Goal: Obtain resource: Obtain resource

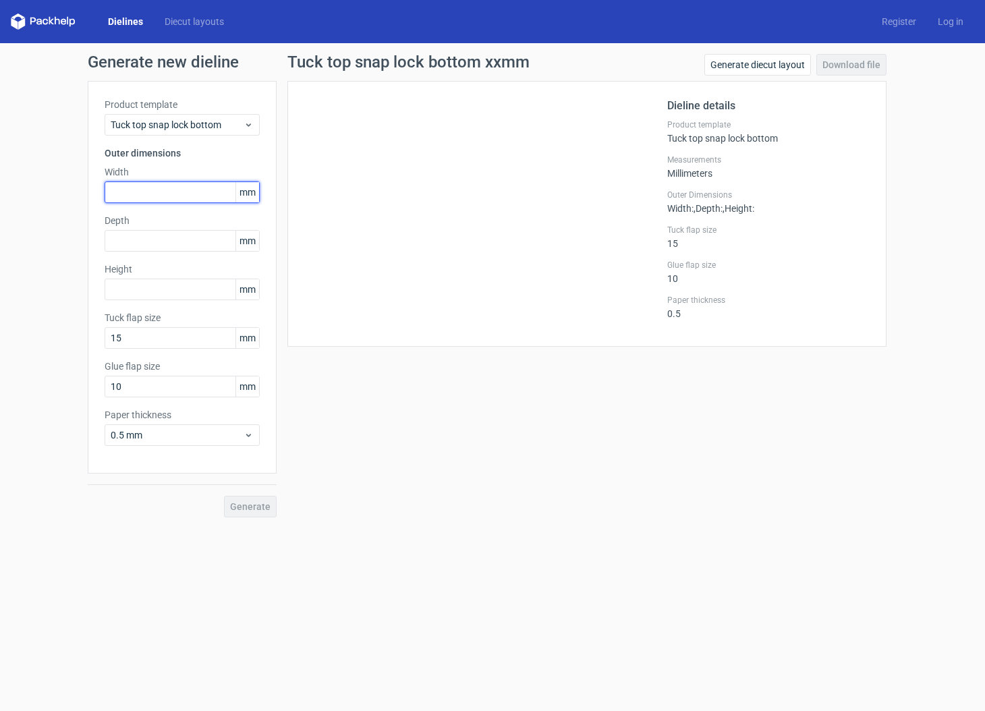
click at [186, 192] on input "text" at bounding box center [182, 193] width 155 height 22
click at [200, 192] on input "text" at bounding box center [182, 193] width 155 height 22
type input "104"
click at [181, 240] on input "text" at bounding box center [182, 241] width 155 height 22
type input "25"
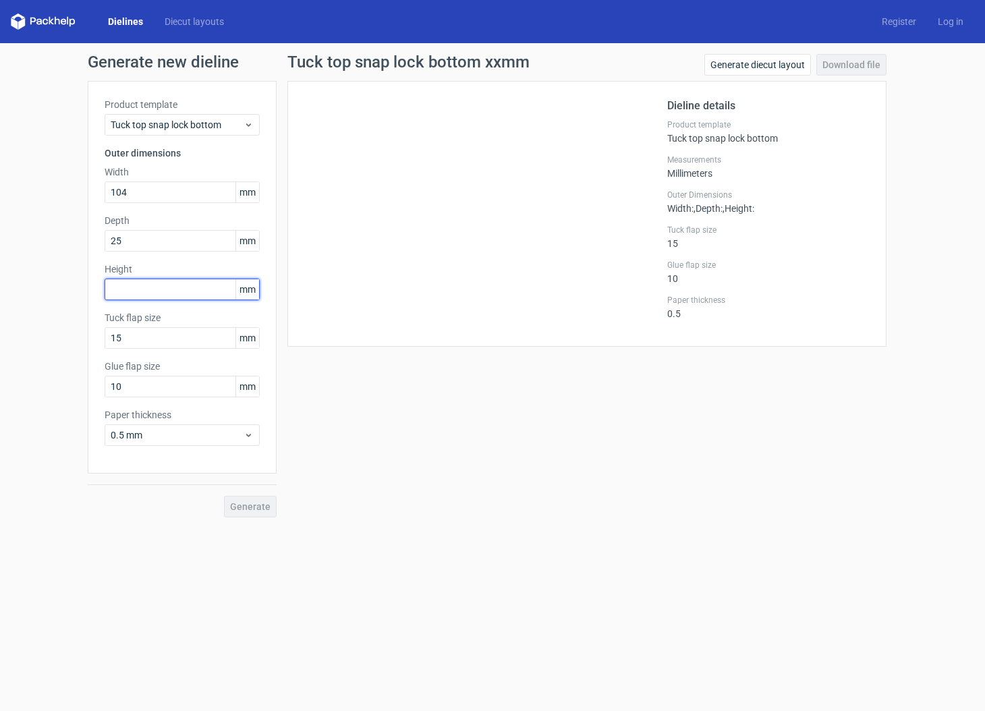
click at [170, 288] on input "text" at bounding box center [182, 290] width 155 height 22
type input "135"
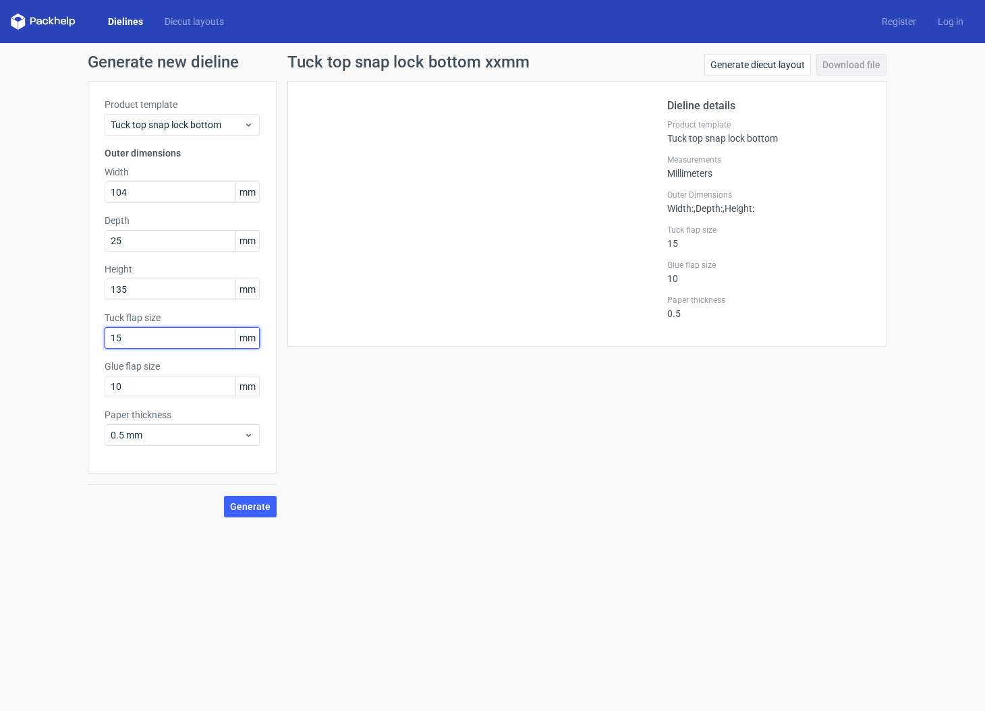
click at [168, 342] on input "15" at bounding box center [182, 338] width 155 height 22
click at [266, 507] on span "Generate" at bounding box center [250, 506] width 40 height 9
click at [851, 67] on link "Download file" at bounding box center [852, 65] width 70 height 22
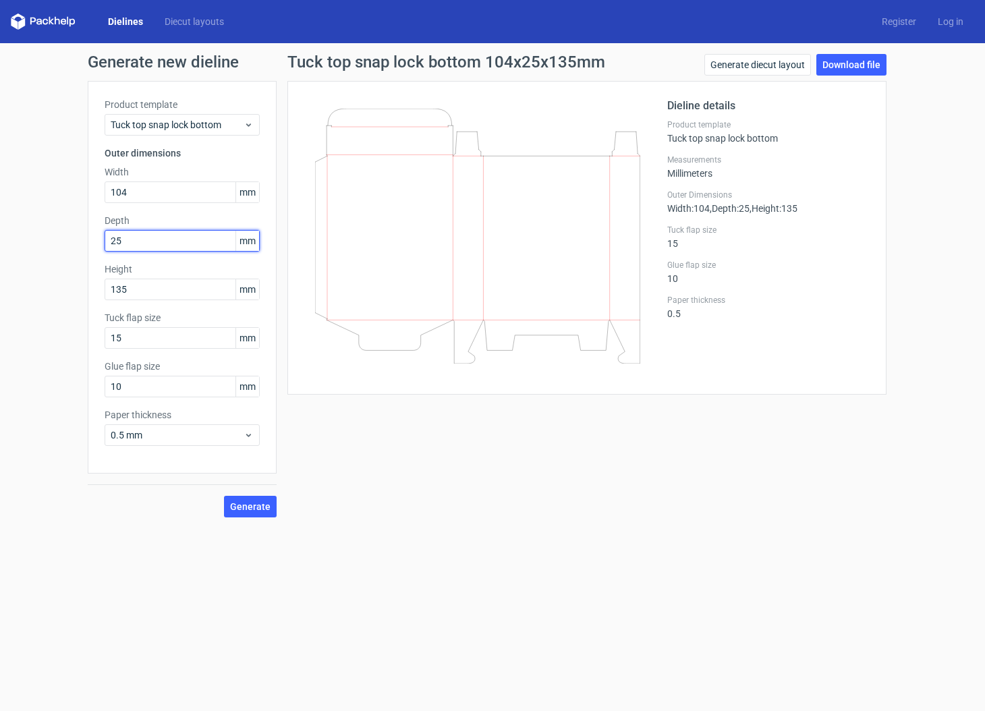
click at [159, 242] on input "25" at bounding box center [182, 241] width 155 height 22
type input "20"
click at [857, 67] on link "Download file" at bounding box center [852, 65] width 70 height 22
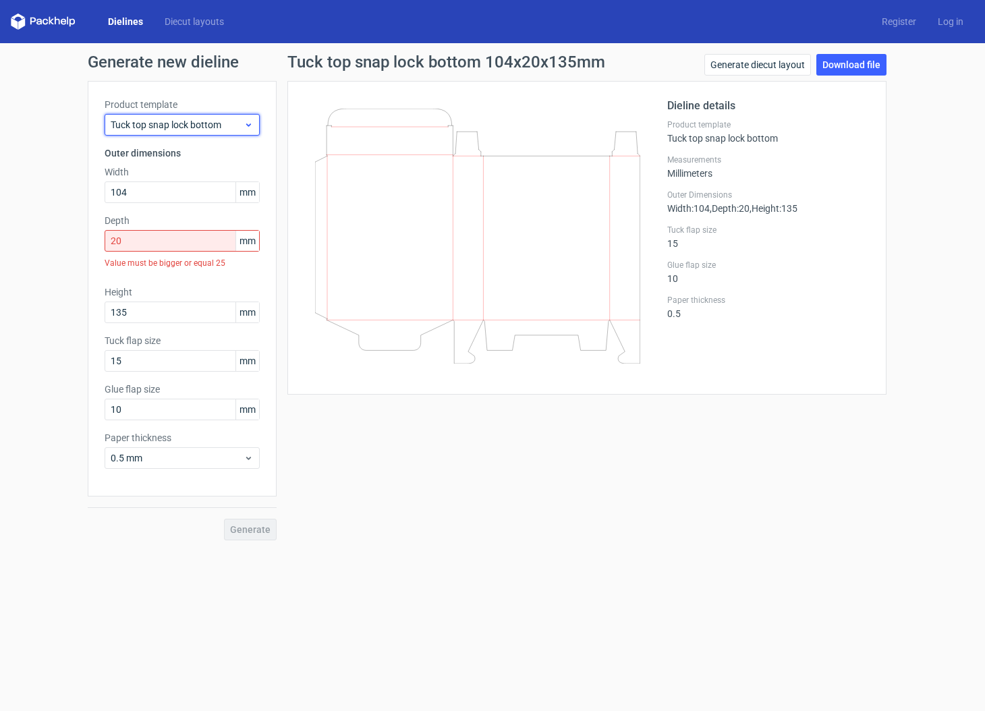
click at [250, 127] on icon at bounding box center [249, 124] width 10 height 11
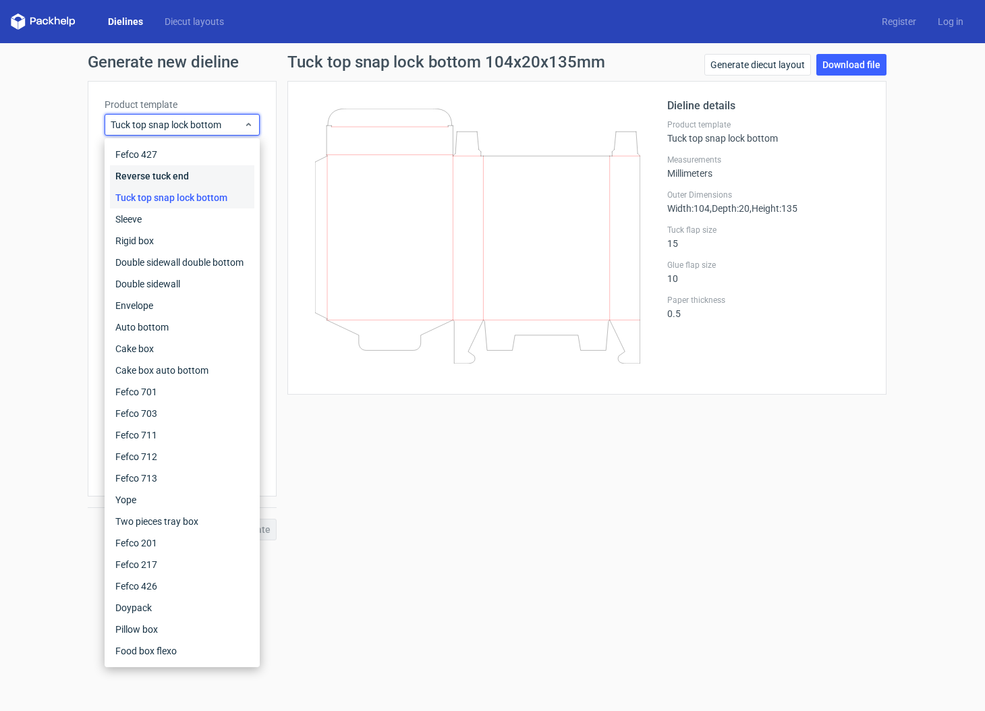
click at [207, 171] on div "Reverse tuck end" at bounding box center [182, 176] width 144 height 22
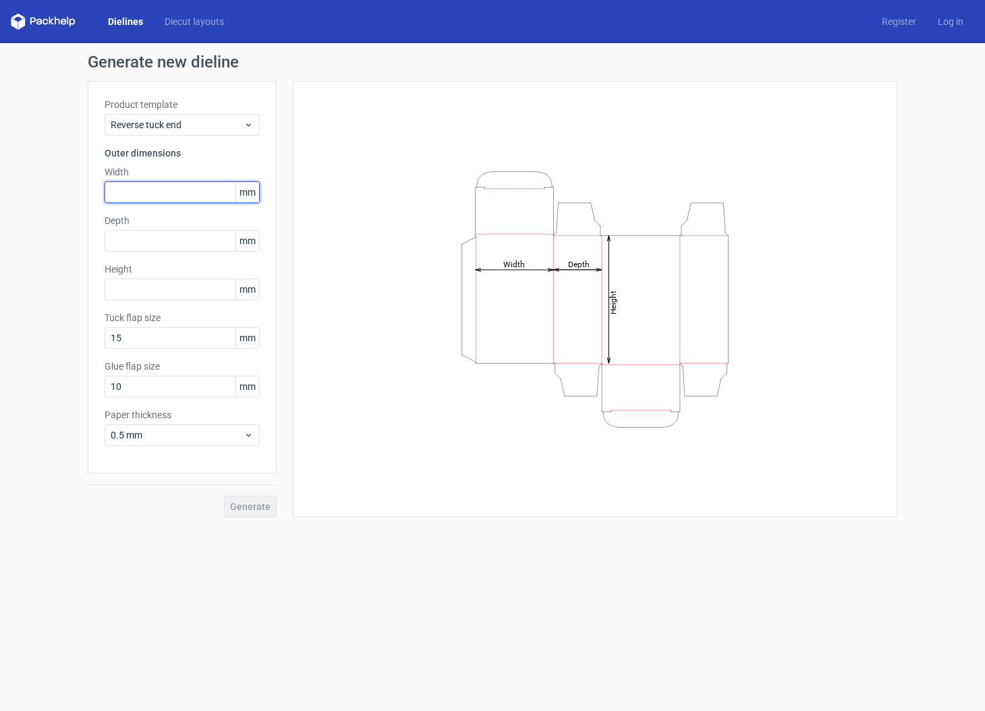
click at [192, 191] on input "text" at bounding box center [182, 193] width 155 height 22
type input "135"
click at [169, 246] on input "text" at bounding box center [182, 241] width 155 height 22
type input "20"
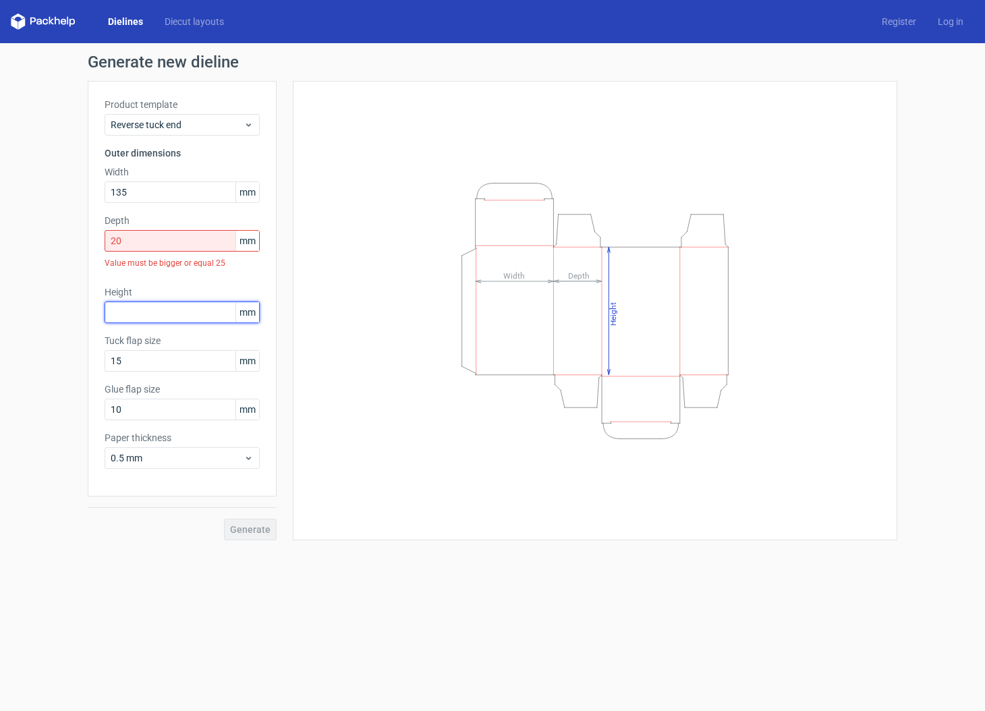
click at [144, 284] on div "Product template Reverse tuck end Outer dimensions Width 135 mm Depth 20 mm Val…" at bounding box center [182, 289] width 189 height 416
type input "104"
click at [81, 300] on div "Generate new dieline Product template Reverse tuck end Outer dimensions Width 1…" at bounding box center [492, 297] width 985 height 508
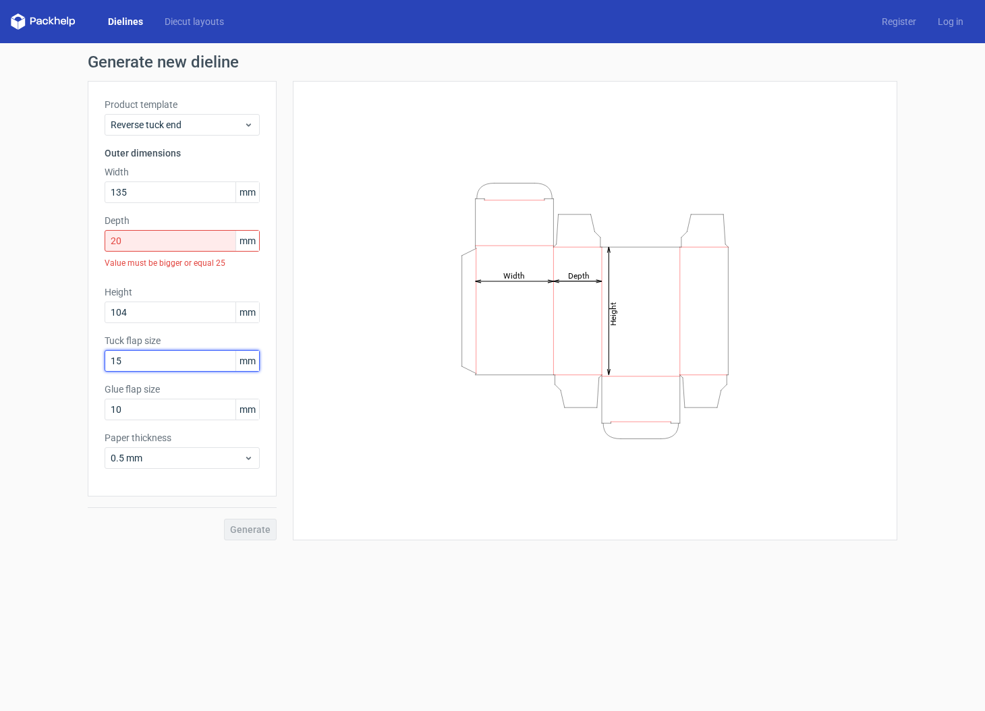
drag, startPoint x: 118, startPoint y: 360, endPoint x: 67, endPoint y: 355, distance: 51.5
click at [72, 360] on div "Generate new dieline Product template Reverse tuck end Outer dimensions Width 1…" at bounding box center [492, 297] width 985 height 508
type input "10"
click at [161, 402] on input "10" at bounding box center [182, 410] width 155 height 22
click at [141, 508] on div "Generate" at bounding box center [182, 519] width 189 height 44
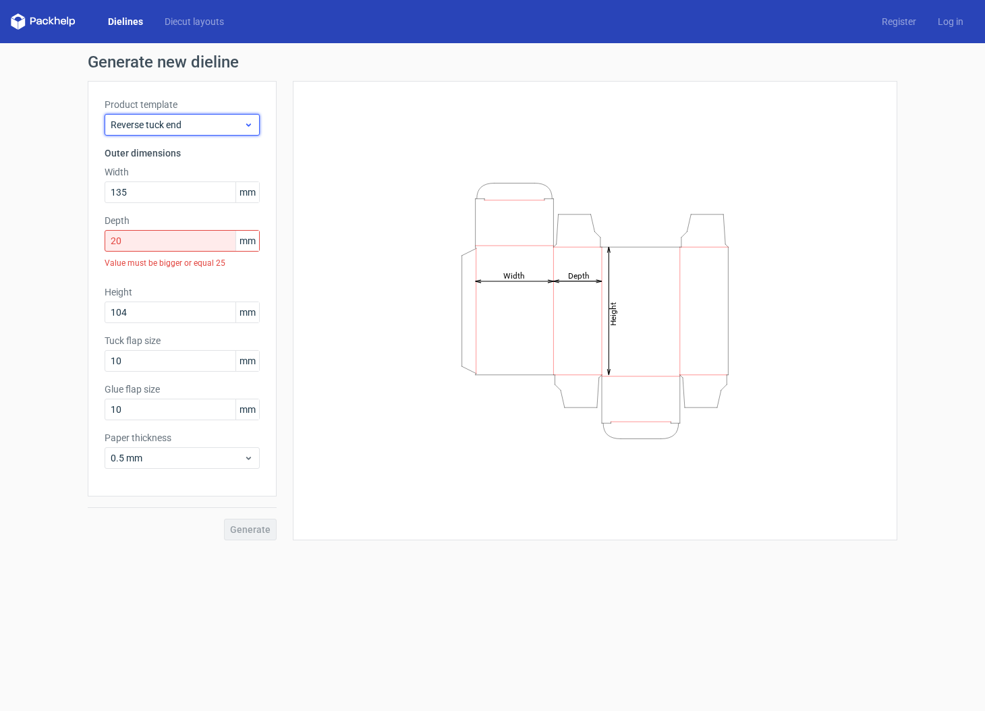
click at [220, 117] on div "Reverse tuck end" at bounding box center [182, 125] width 155 height 22
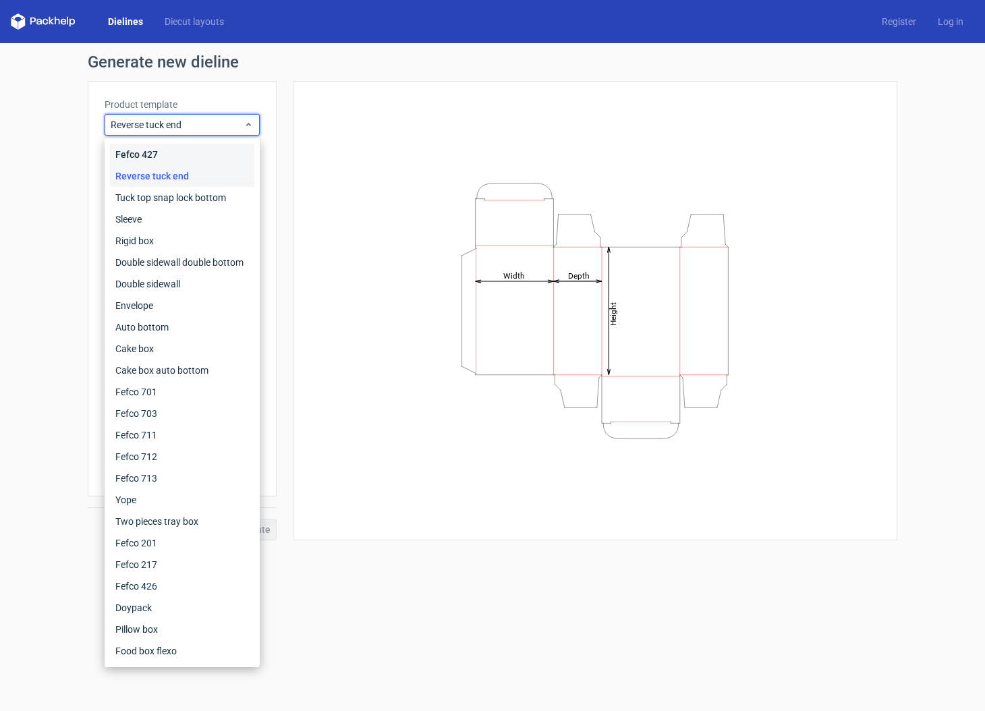
click at [213, 149] on div "Fefco 427" at bounding box center [182, 155] width 144 height 22
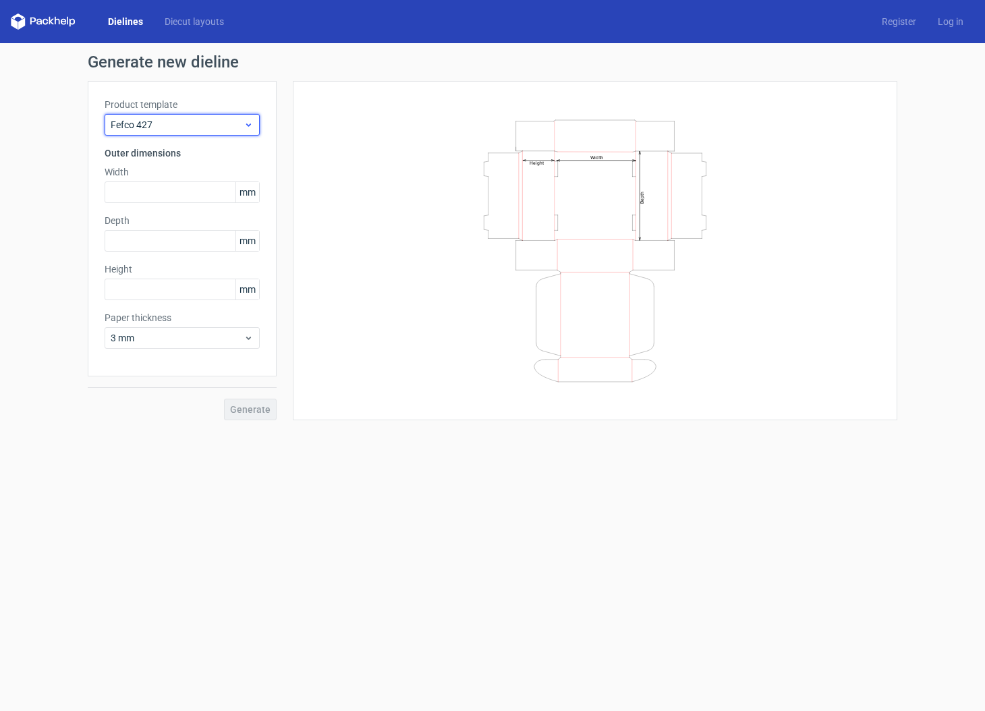
click at [221, 119] on span "Fefco 427" at bounding box center [177, 124] width 133 height 13
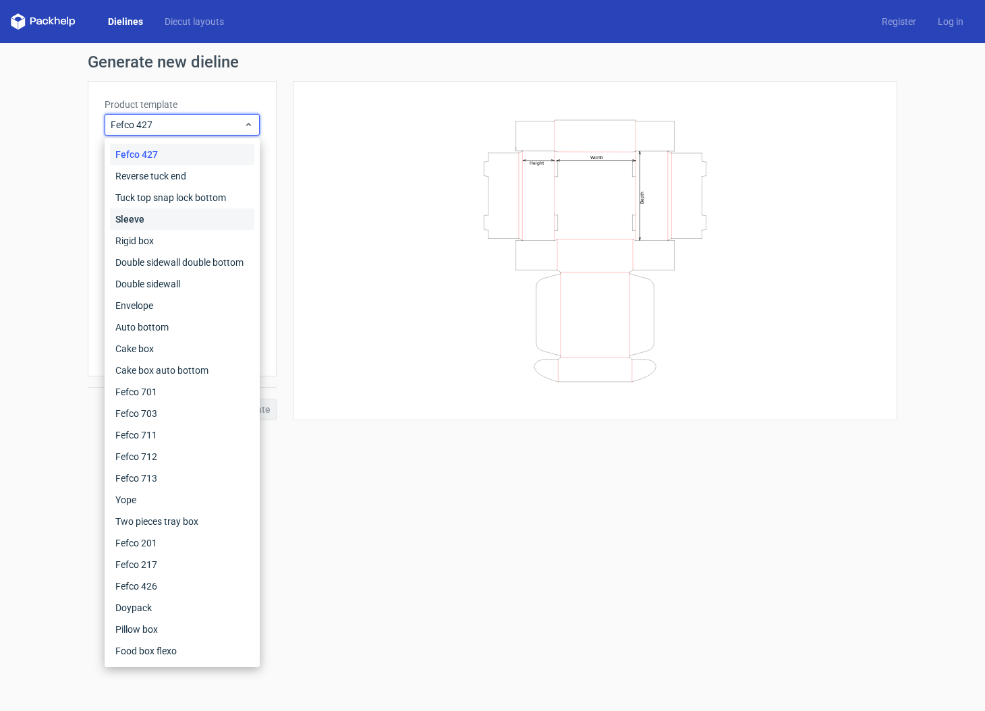
click at [215, 218] on div "Sleeve" at bounding box center [182, 220] width 144 height 22
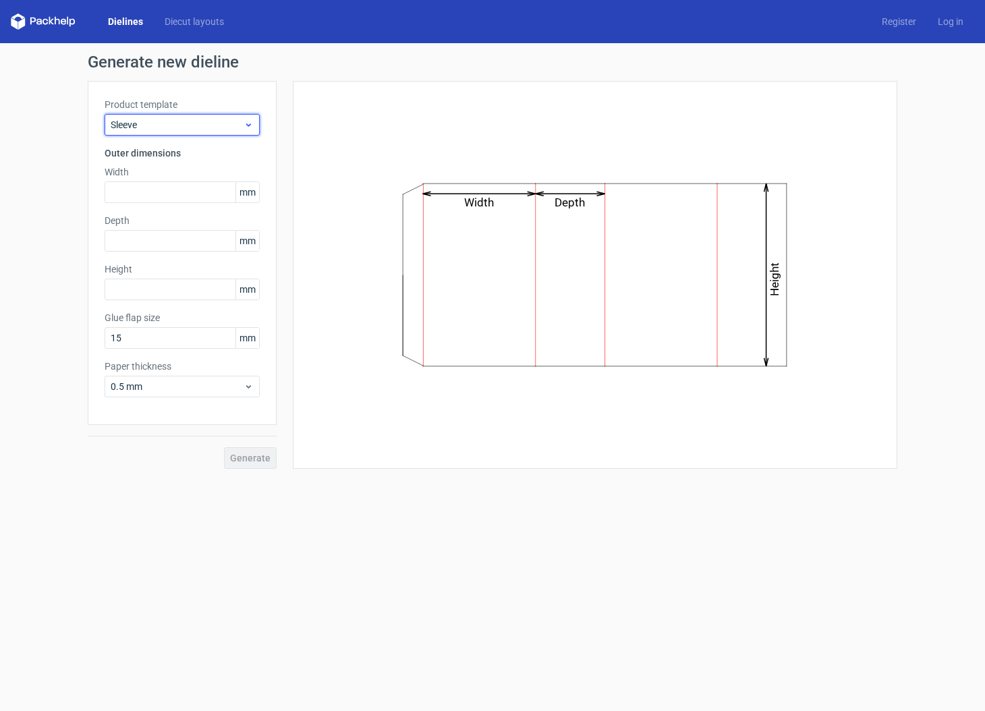
click at [229, 126] on span "Sleeve" at bounding box center [177, 124] width 133 height 13
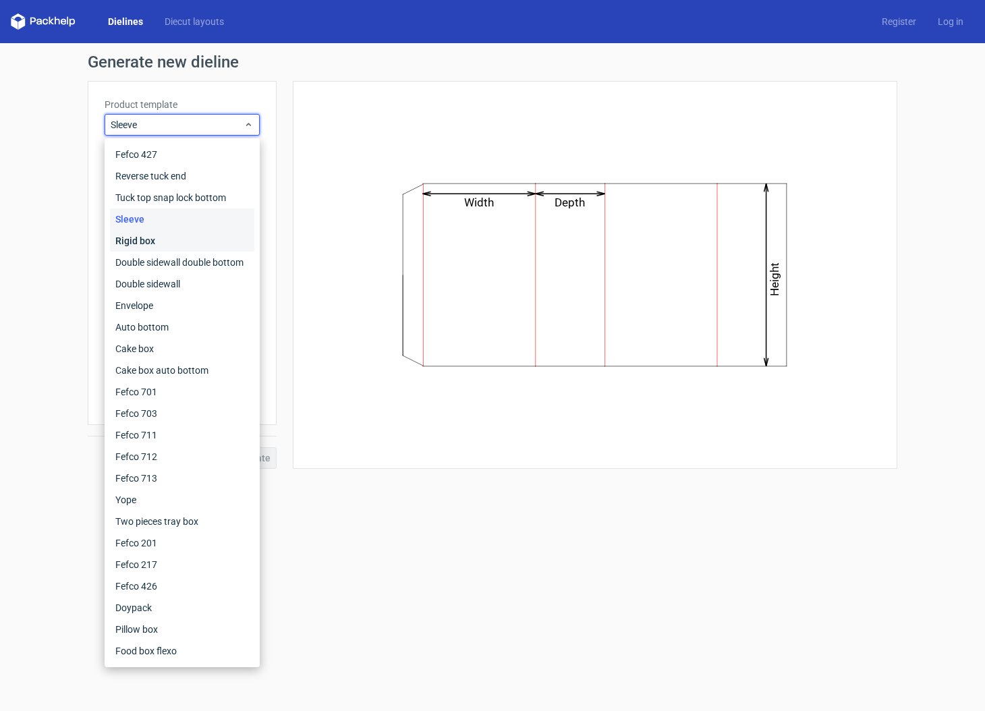
click at [211, 241] on div "Rigid box" at bounding box center [182, 241] width 144 height 22
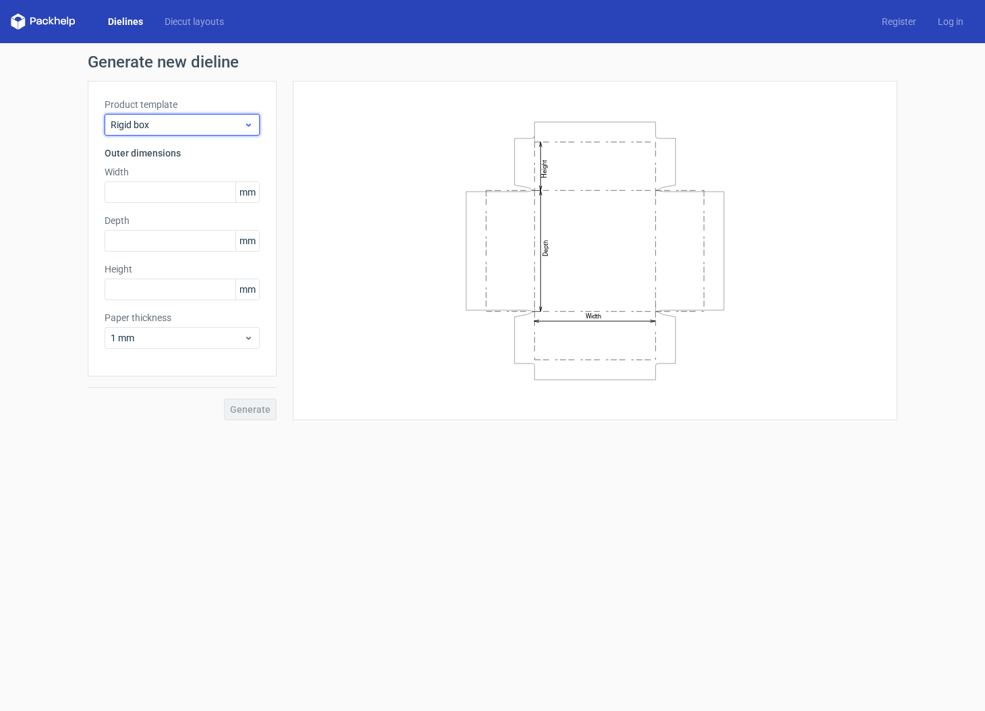
click at [213, 124] on span "Rigid box" at bounding box center [177, 124] width 133 height 13
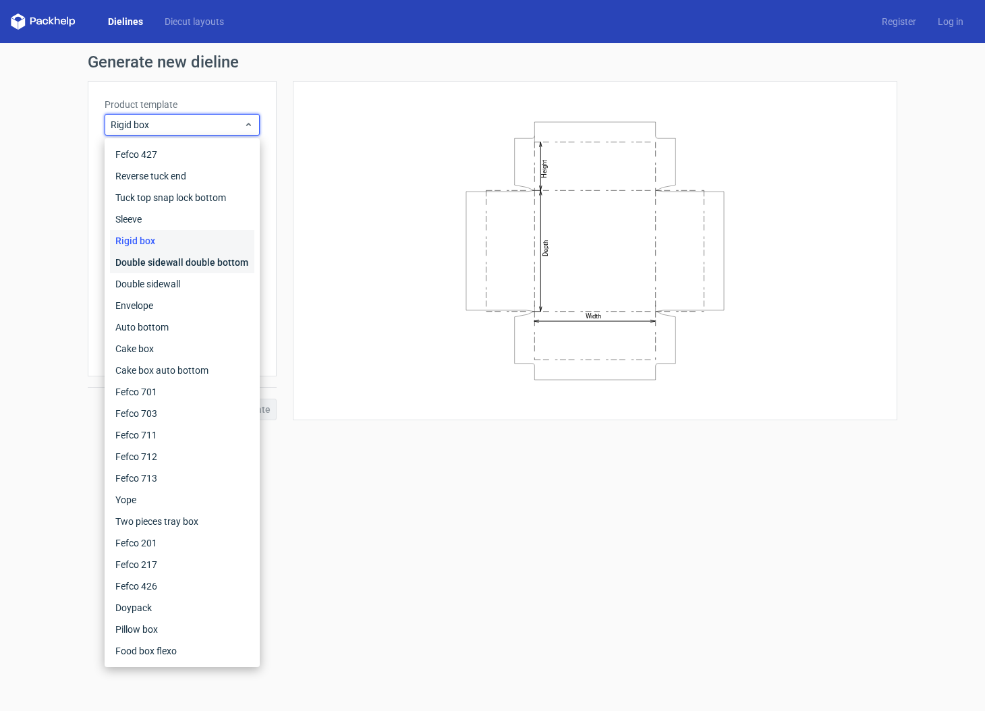
click at [196, 263] on div "Double sidewall double bottom" at bounding box center [182, 263] width 144 height 22
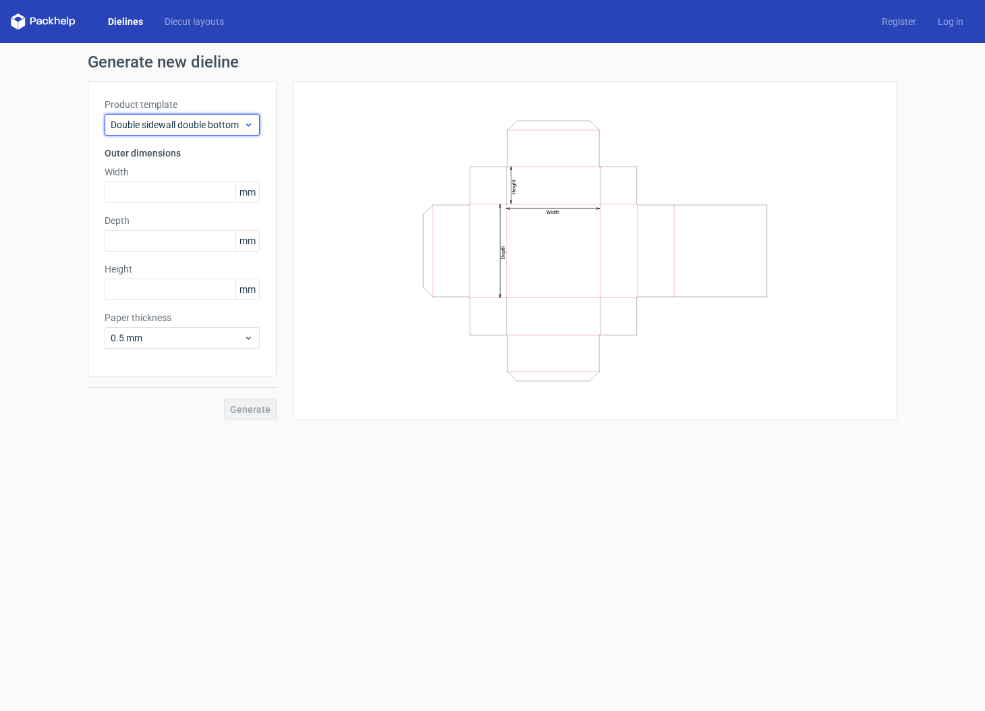
click at [207, 122] on span "Double sidewall double bottom" at bounding box center [177, 124] width 133 height 13
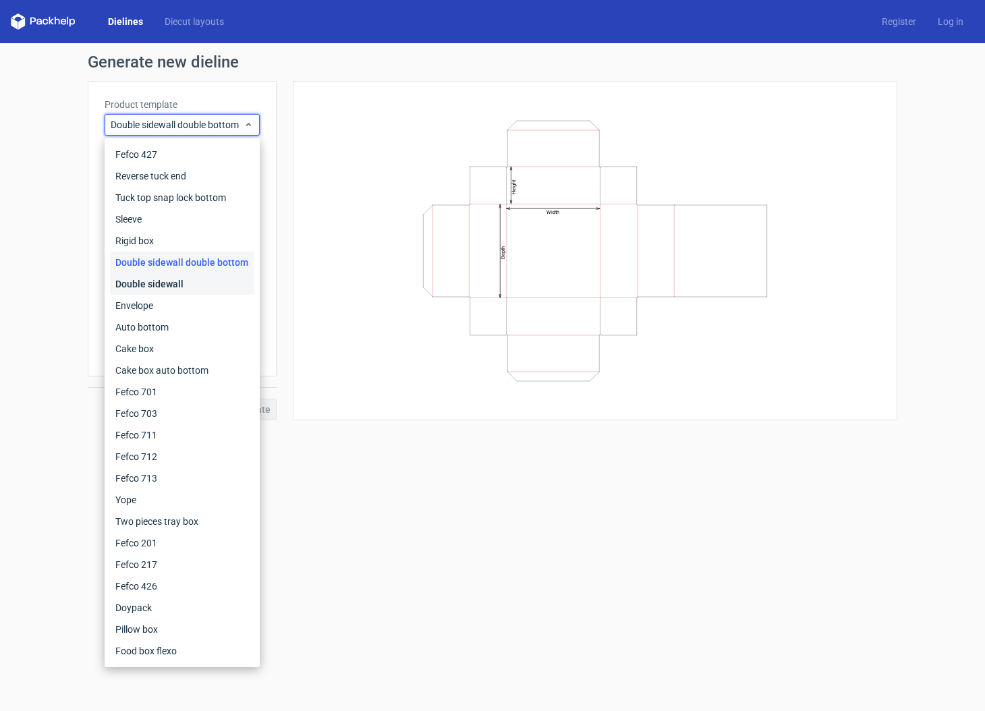
click at [194, 281] on div "Double sidewall" at bounding box center [182, 284] width 144 height 22
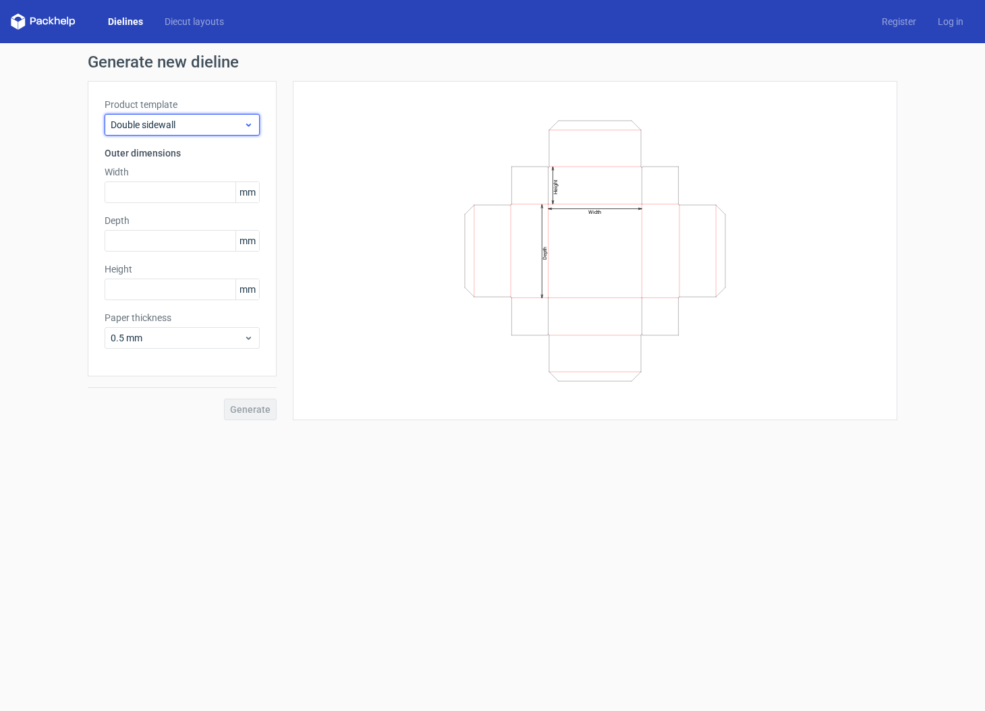
click at [211, 127] on span "Double sidewall" at bounding box center [177, 124] width 133 height 13
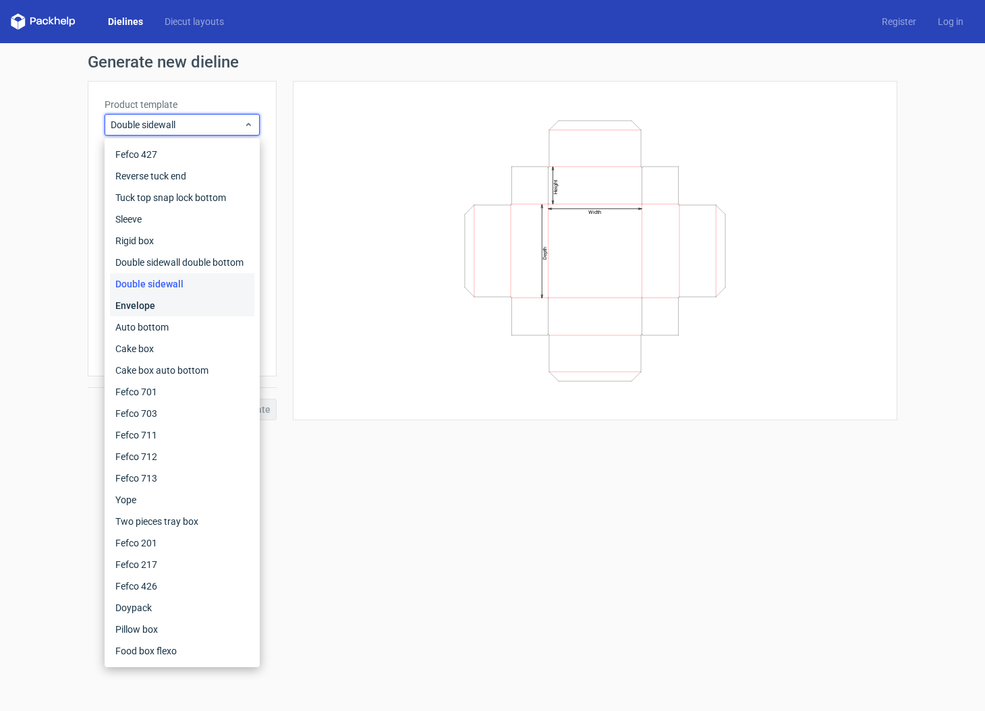
click at [188, 305] on div "Envelope" at bounding box center [182, 306] width 144 height 22
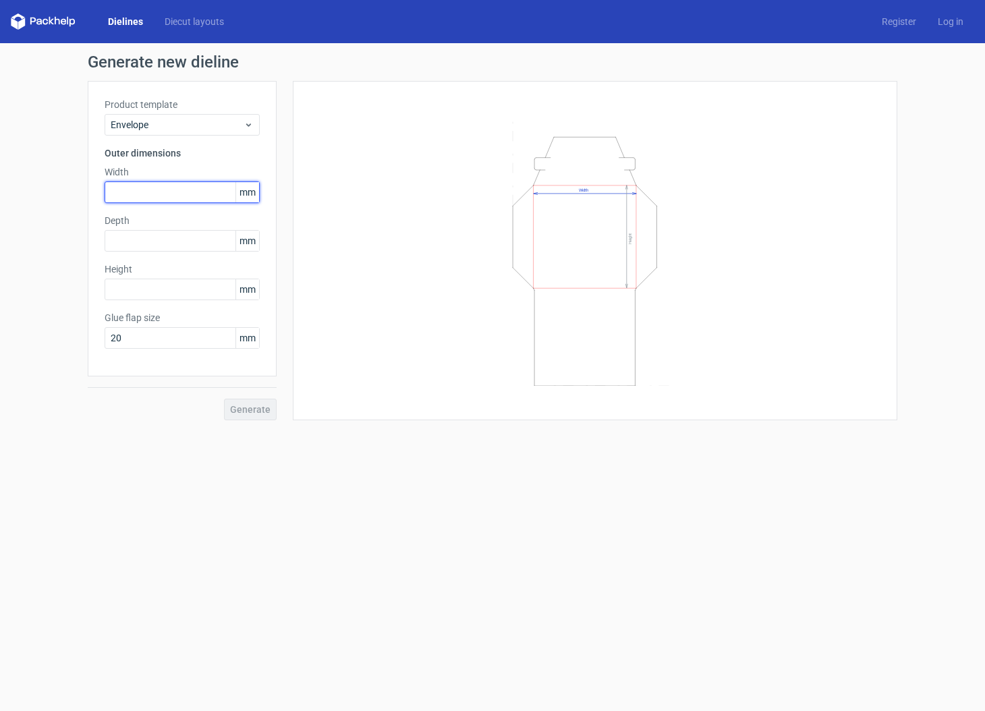
click at [162, 192] on input "text" at bounding box center [182, 193] width 155 height 22
drag, startPoint x: 119, startPoint y: 192, endPoint x: 82, endPoint y: 192, distance: 37.1
click at [88, 192] on div "Product template Envelope Outer dimensions Width 13 mm Depth mm Height mm Glue …" at bounding box center [182, 229] width 189 height 296
type input "104"
click at [142, 237] on input "text" at bounding box center [182, 241] width 155 height 22
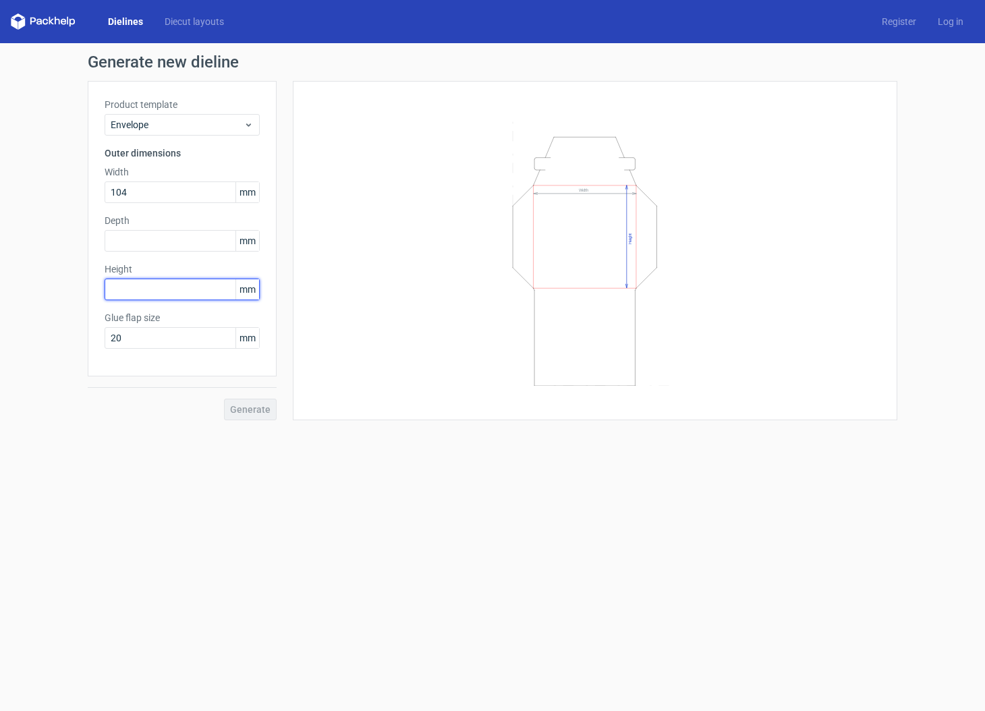
click at [141, 294] on input "text" at bounding box center [182, 290] width 155 height 22
type input "135"
click at [152, 238] on input "text" at bounding box center [182, 241] width 155 height 22
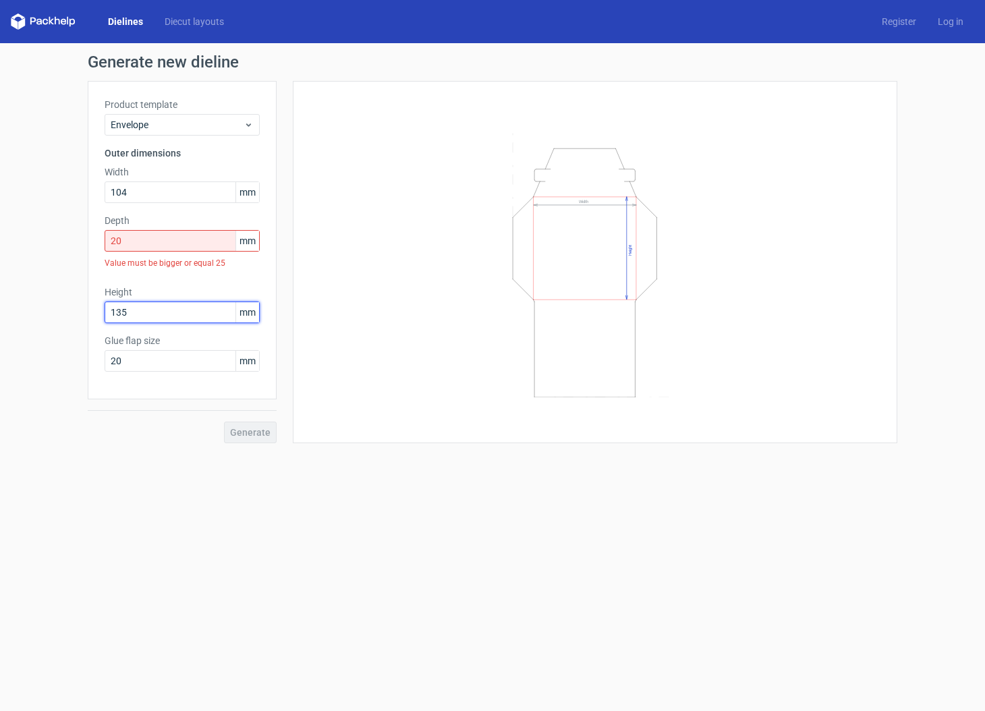
click at [157, 286] on div "Height 135 mm" at bounding box center [182, 305] width 155 height 38
drag, startPoint x: 137, startPoint y: 252, endPoint x: 88, endPoint y: 237, distance: 50.8
click at [92, 238] on div "Product template Envelope Outer dimensions Width 104 mm Depth 20 mm Value must …" at bounding box center [182, 240] width 189 height 319
click at [161, 302] on input "135" at bounding box center [182, 313] width 155 height 22
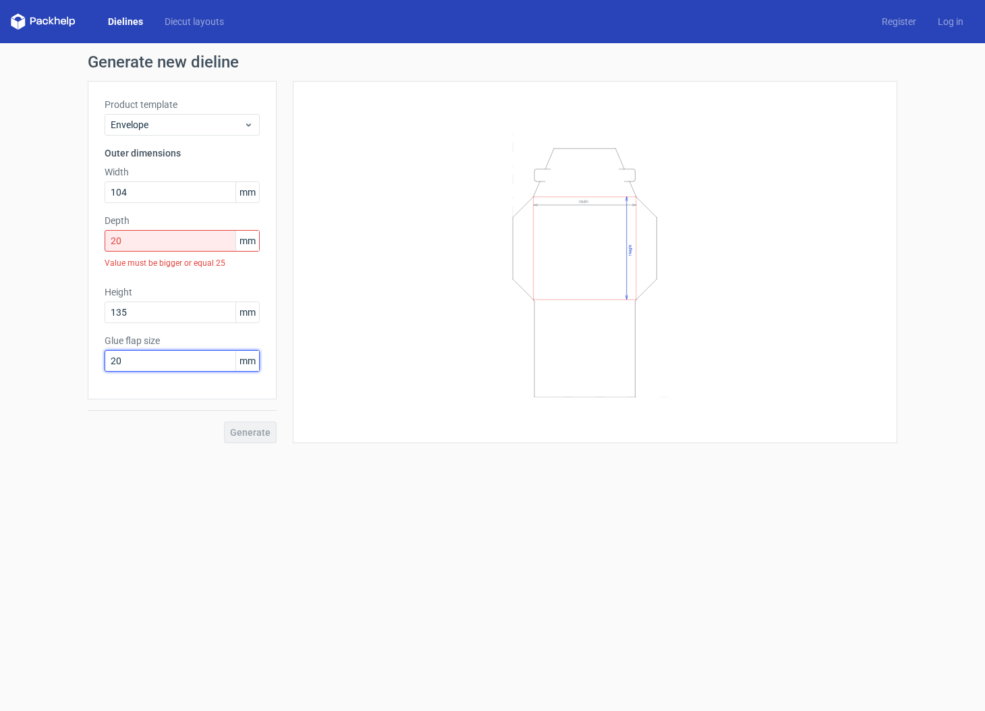
click at [157, 364] on input "20" at bounding box center [182, 361] width 155 height 22
drag, startPoint x: 118, startPoint y: 240, endPoint x: 80, endPoint y: 234, distance: 38.3
click at [95, 241] on div "Product template Envelope Outer dimensions Width 104 mm Depth 20 mm Value must …" at bounding box center [182, 240] width 189 height 319
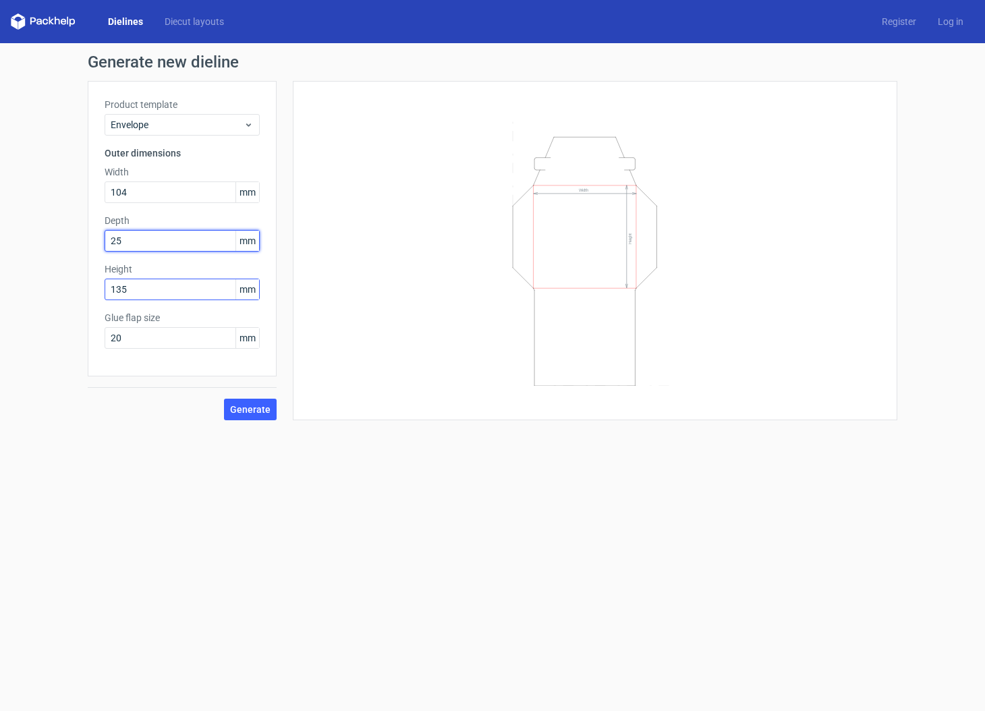
type input "25"
click at [171, 287] on input "135" at bounding box center [182, 290] width 155 height 22
click at [261, 412] on span "Generate" at bounding box center [250, 409] width 40 height 9
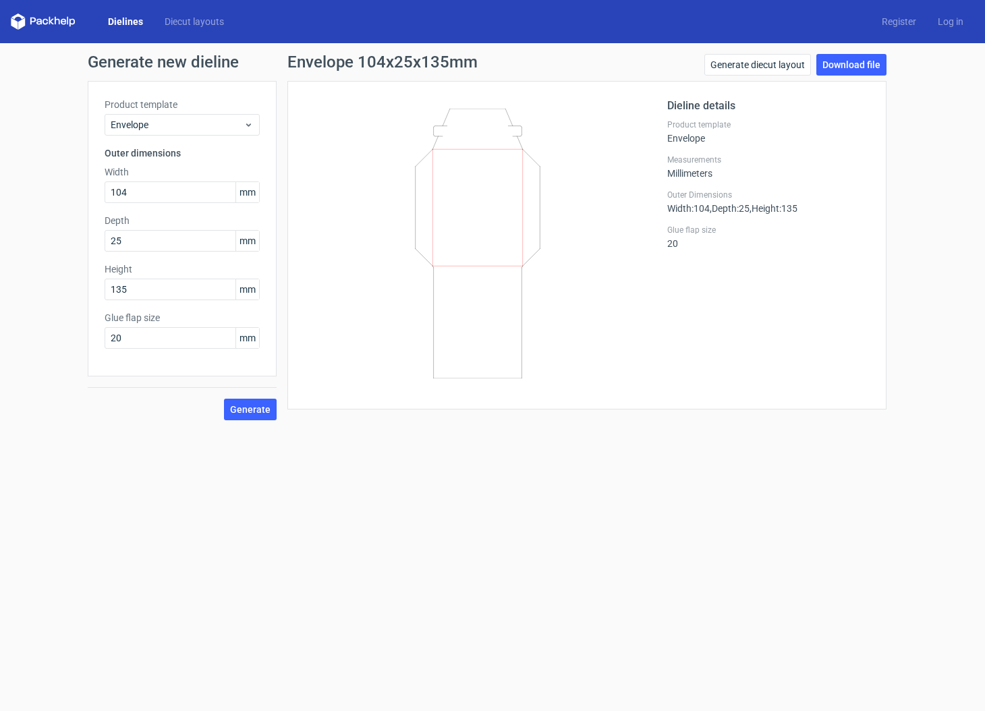
click at [912, 153] on div "Generate new dieline Product template Envelope Outer dimensions Width 104 mm De…" at bounding box center [492, 237] width 985 height 388
click at [855, 61] on link "Download file" at bounding box center [852, 65] width 70 height 22
drag, startPoint x: 372, startPoint y: 183, endPoint x: 355, endPoint y: 170, distance: 21.2
click at [372, 183] on icon at bounding box center [477, 244] width 325 height 270
click at [248, 125] on use at bounding box center [248, 125] width 5 height 3
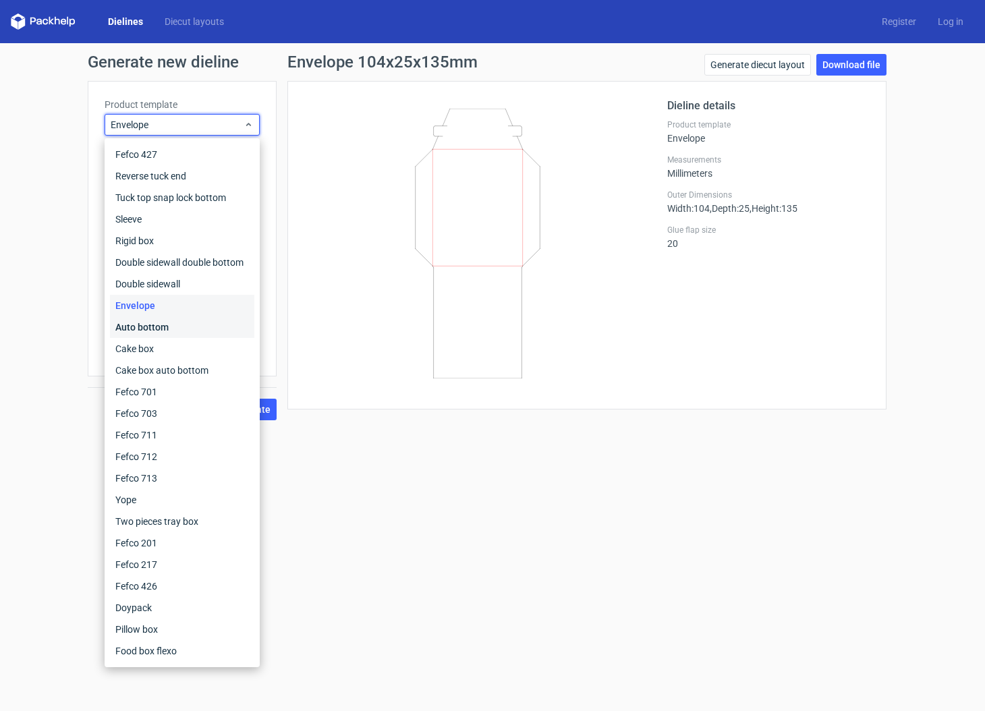
click at [203, 331] on div "Auto bottom" at bounding box center [182, 328] width 144 height 22
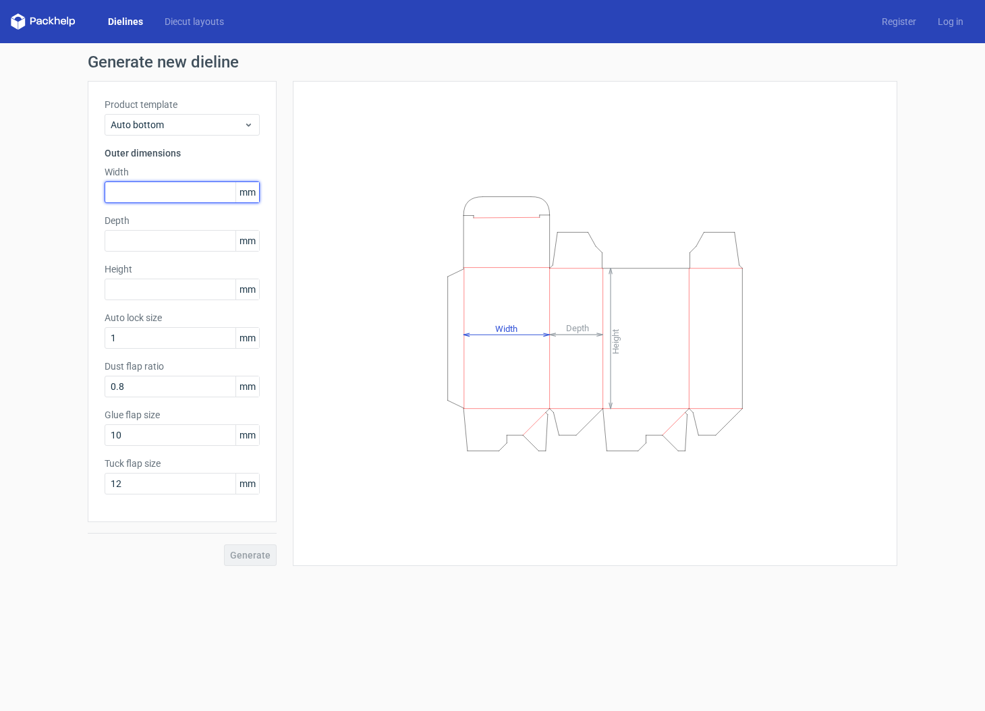
click at [157, 192] on input "text" at bounding box center [182, 193] width 155 height 22
type input "104"
click at [162, 237] on input "text" at bounding box center [182, 241] width 155 height 22
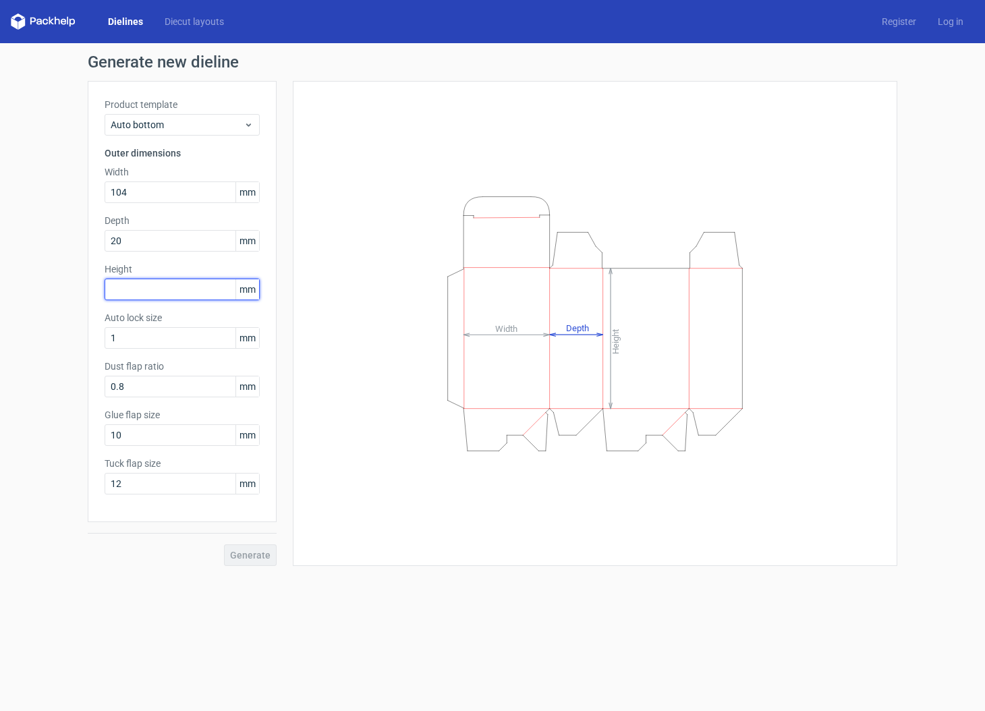
click at [174, 288] on div "Height mm" at bounding box center [182, 282] width 155 height 38
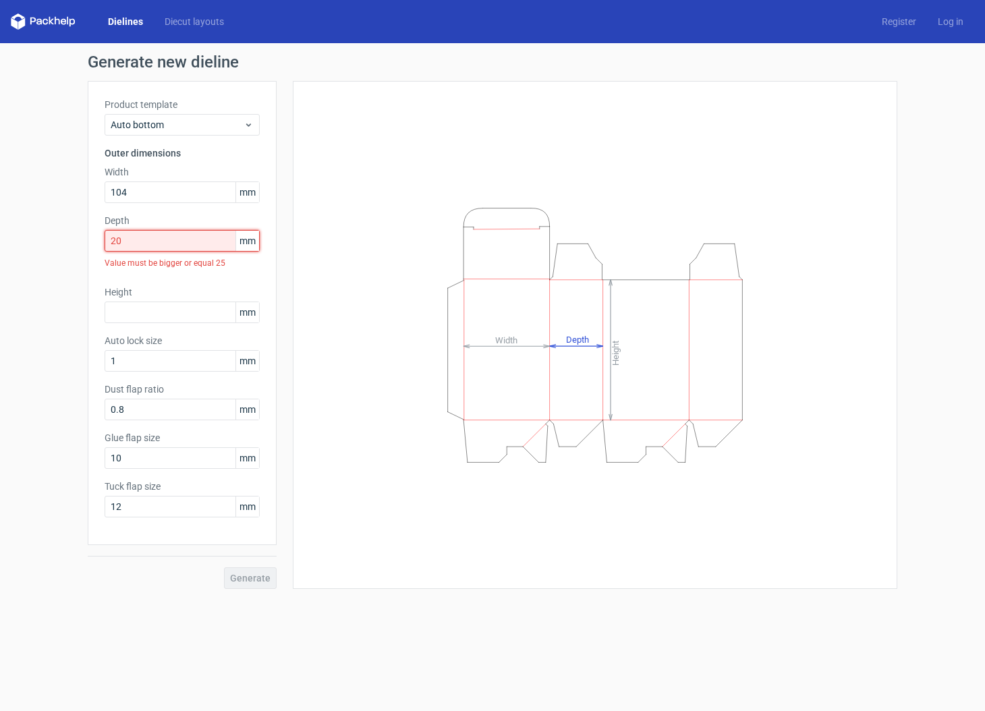
drag, startPoint x: 114, startPoint y: 241, endPoint x: 101, endPoint y: 240, distance: 13.5
click at [105, 240] on input "20" at bounding box center [182, 241] width 155 height 22
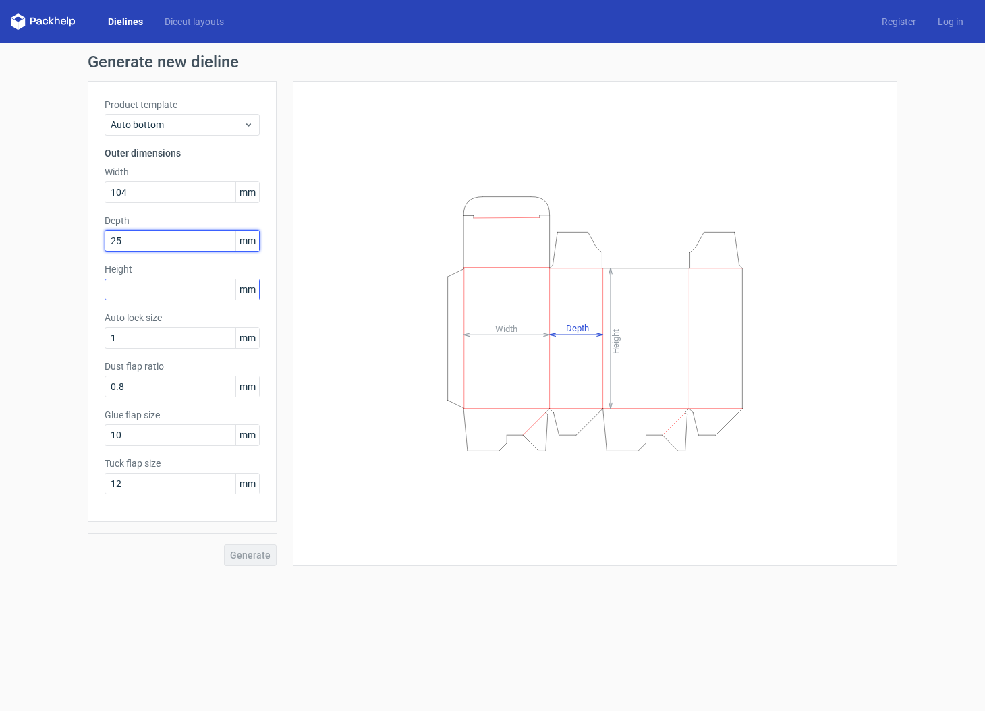
type input "25"
drag, startPoint x: 152, startPoint y: 290, endPoint x: 158, endPoint y: 294, distance: 7.7
click at [153, 290] on input "text" at bounding box center [182, 290] width 155 height 22
type input "135"
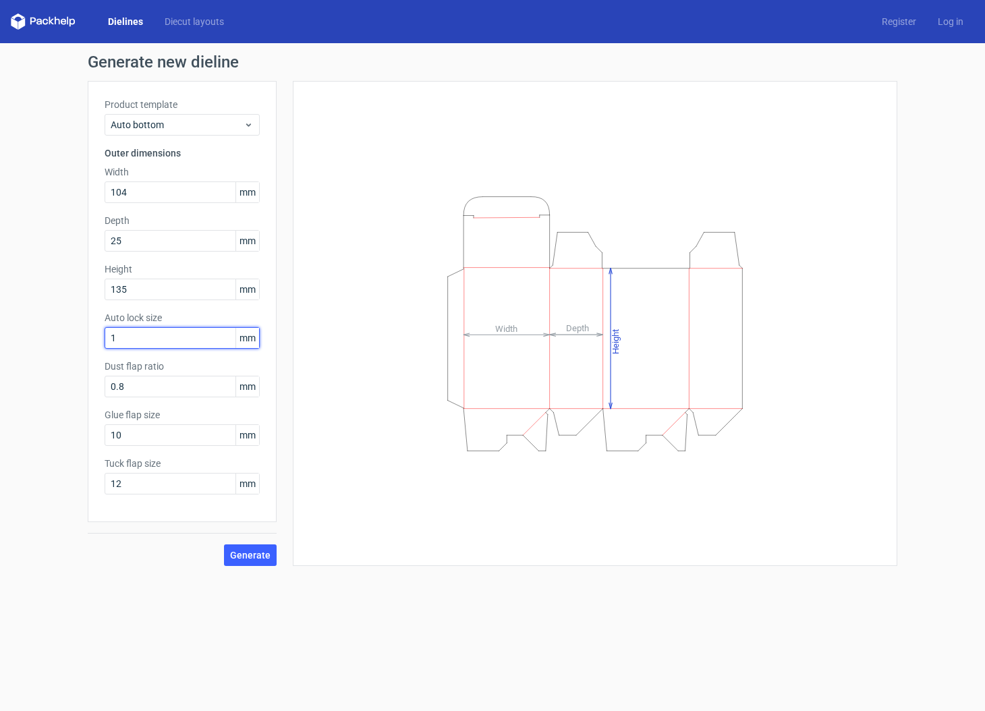
click at [172, 331] on input "1" at bounding box center [182, 338] width 155 height 22
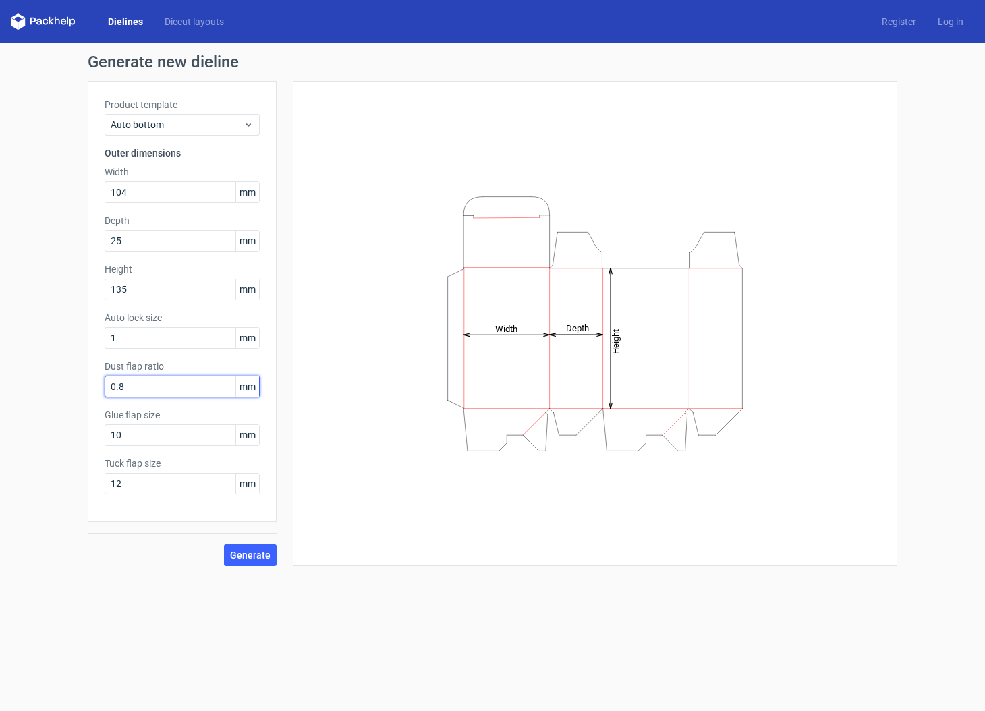
click at [198, 390] on input "0.8" at bounding box center [182, 387] width 155 height 22
click at [193, 435] on input "10" at bounding box center [182, 436] width 155 height 22
click at [197, 479] on input "12" at bounding box center [182, 484] width 155 height 22
click at [256, 562] on button "Generate" at bounding box center [250, 556] width 53 height 22
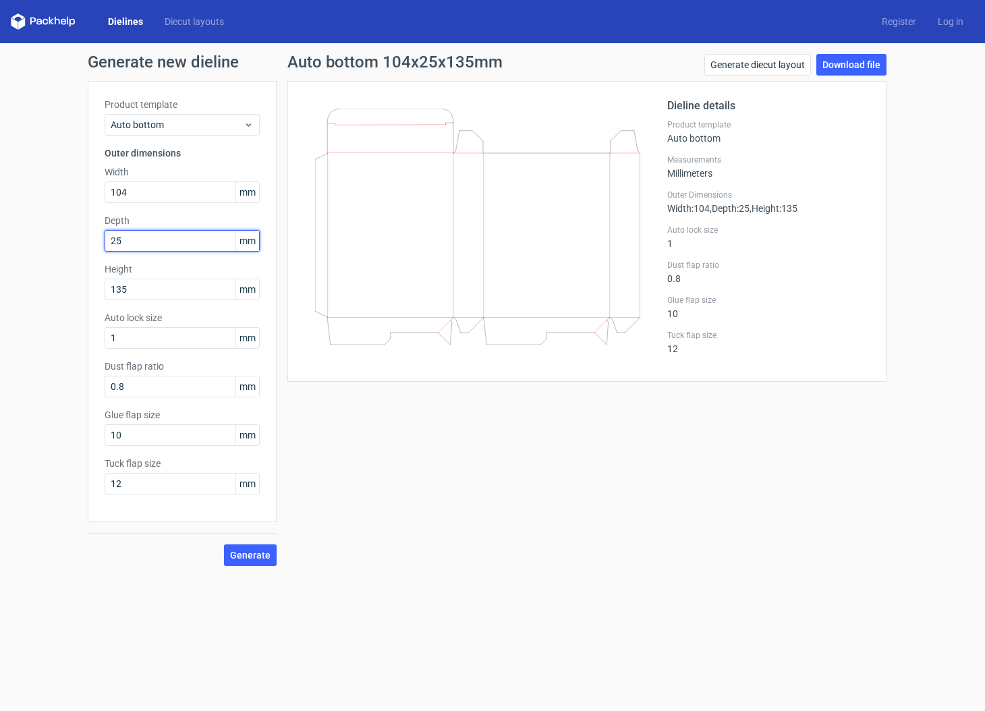
drag, startPoint x: 106, startPoint y: 240, endPoint x: 67, endPoint y: 238, distance: 38.5
click at [78, 240] on div "Generate new dieline Product template Auto bottom Outer dimensions Width 104 mm…" at bounding box center [492, 310] width 985 height 534
type input "20"
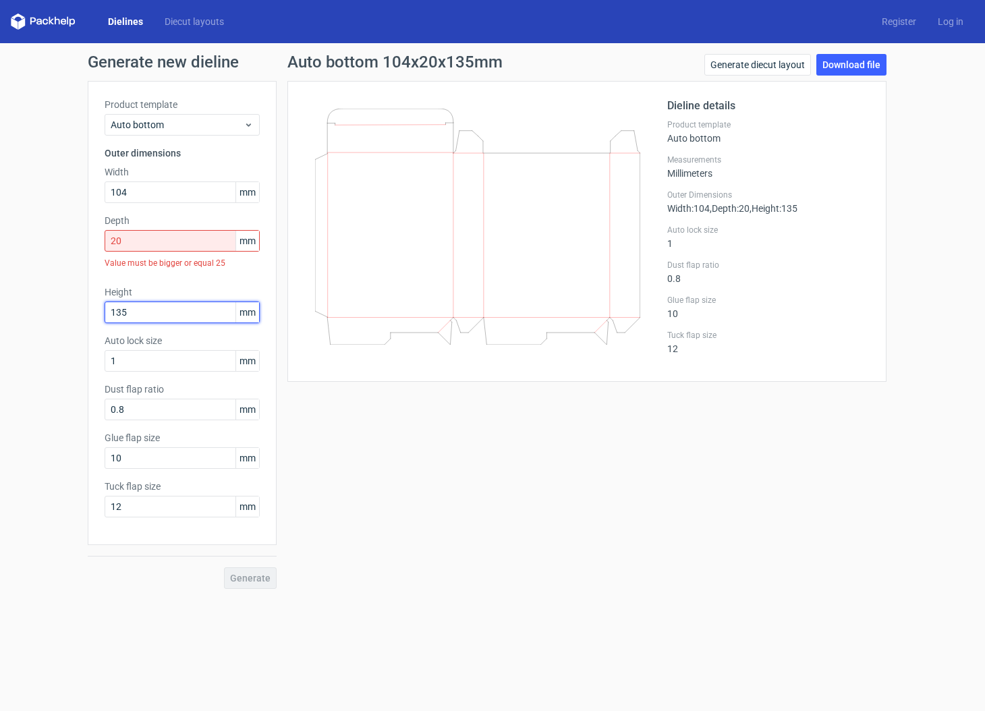
click at [182, 290] on div "Height 135 mm" at bounding box center [182, 305] width 155 height 38
drag, startPoint x: 93, startPoint y: 159, endPoint x: 148, endPoint y: 135, distance: 59.8
click at [92, 160] on div "Product template Auto bottom Outer dimensions Width 104 mm Depth 20 mm Value mu…" at bounding box center [182, 313] width 189 height 464
drag, startPoint x: 161, startPoint y: 129, endPoint x: 169, endPoint y: 131, distance: 7.7
click at [161, 129] on span "Auto bottom" at bounding box center [177, 124] width 133 height 13
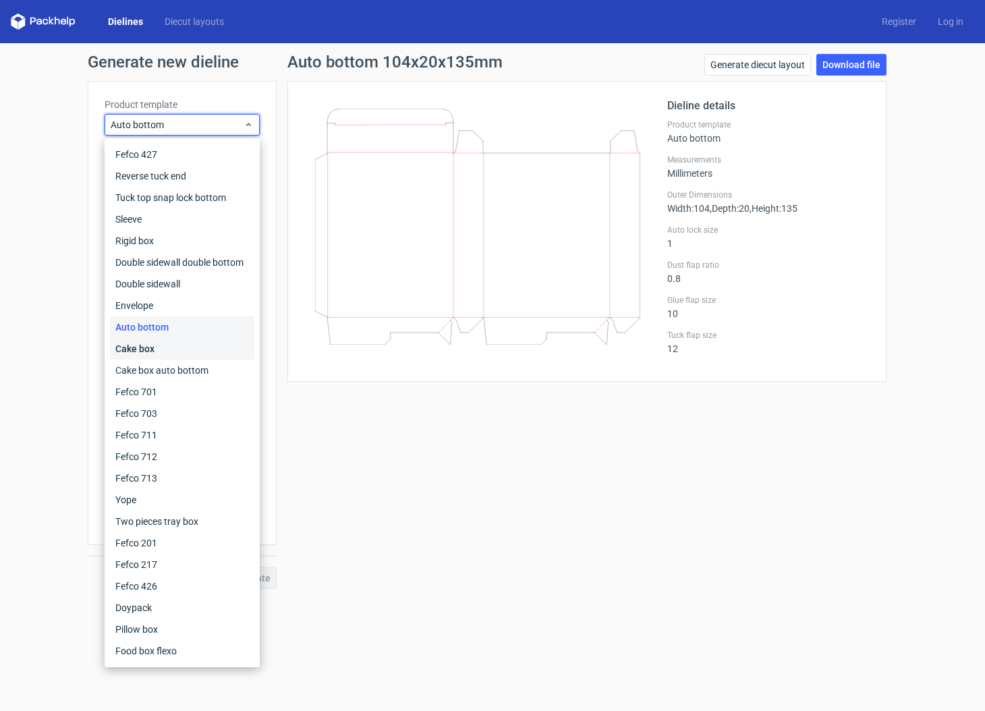
click at [186, 344] on div "Cake box" at bounding box center [182, 349] width 144 height 22
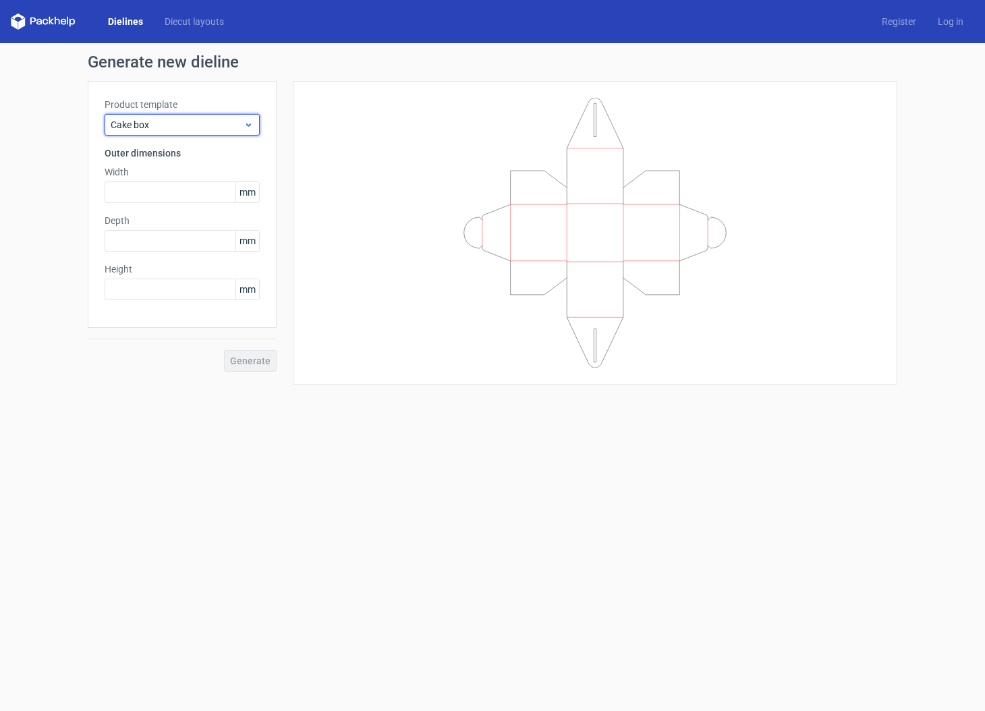
click at [218, 126] on span "Cake box" at bounding box center [177, 124] width 133 height 13
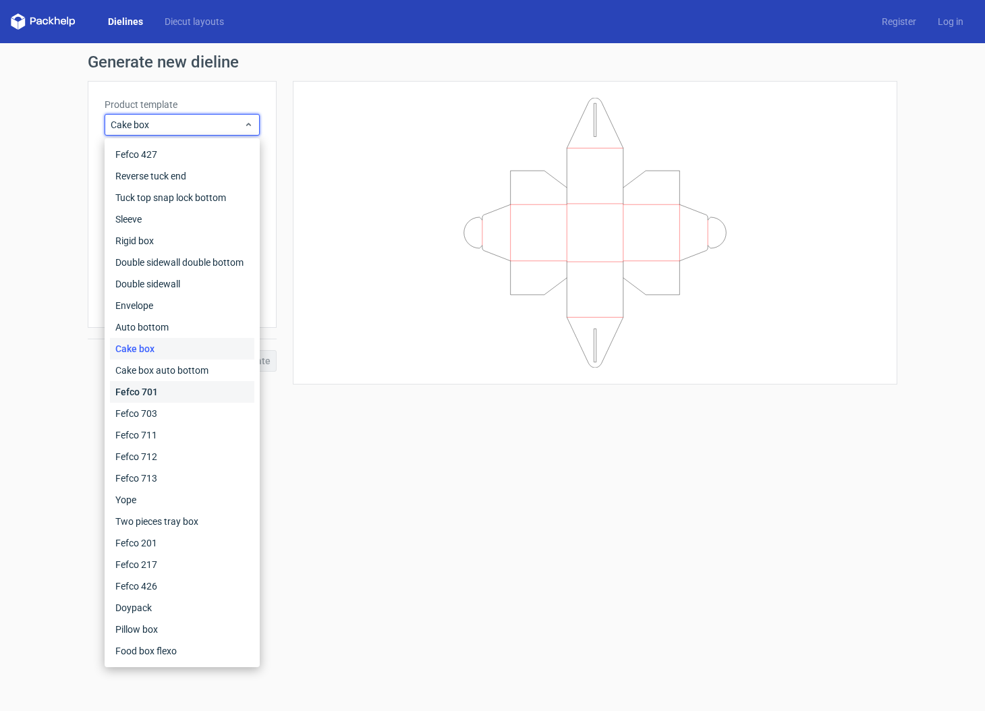
click at [197, 387] on div "Fefco 701" at bounding box center [182, 392] width 144 height 22
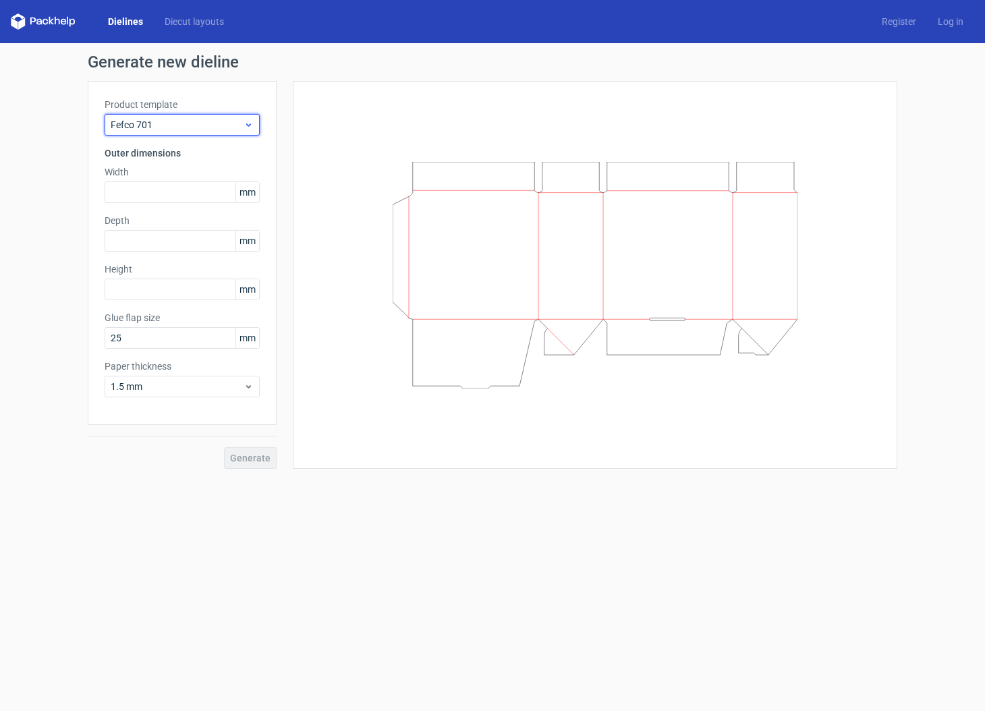
click at [200, 130] on span "Fefco 701" at bounding box center [177, 124] width 133 height 13
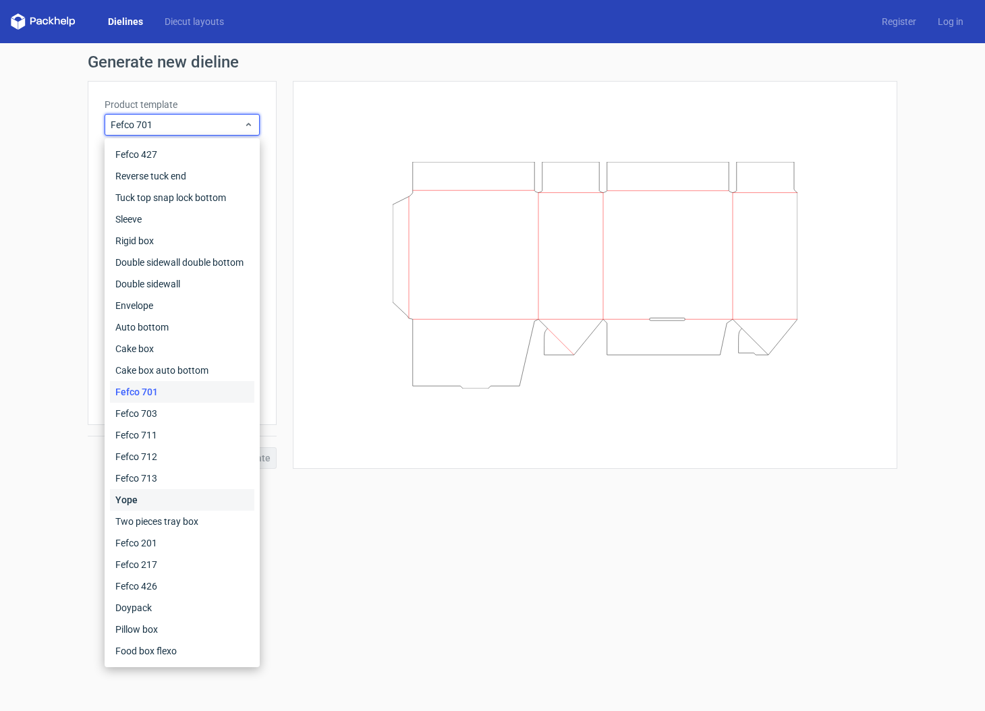
click at [190, 496] on div "Yope" at bounding box center [182, 500] width 144 height 22
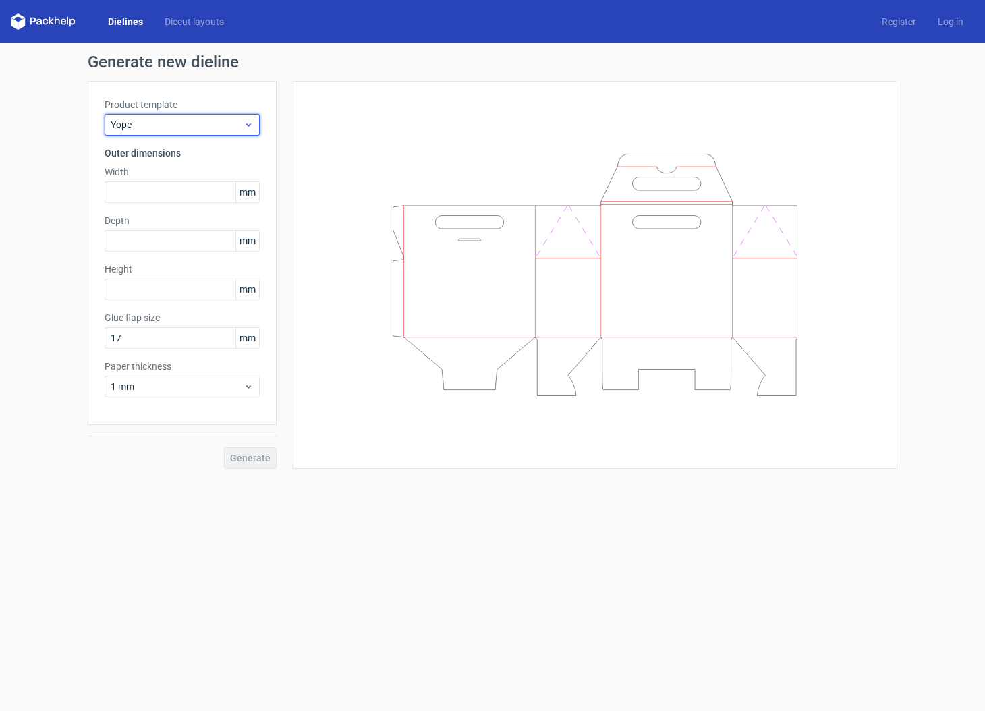
click at [205, 131] on div "Yope" at bounding box center [182, 125] width 155 height 22
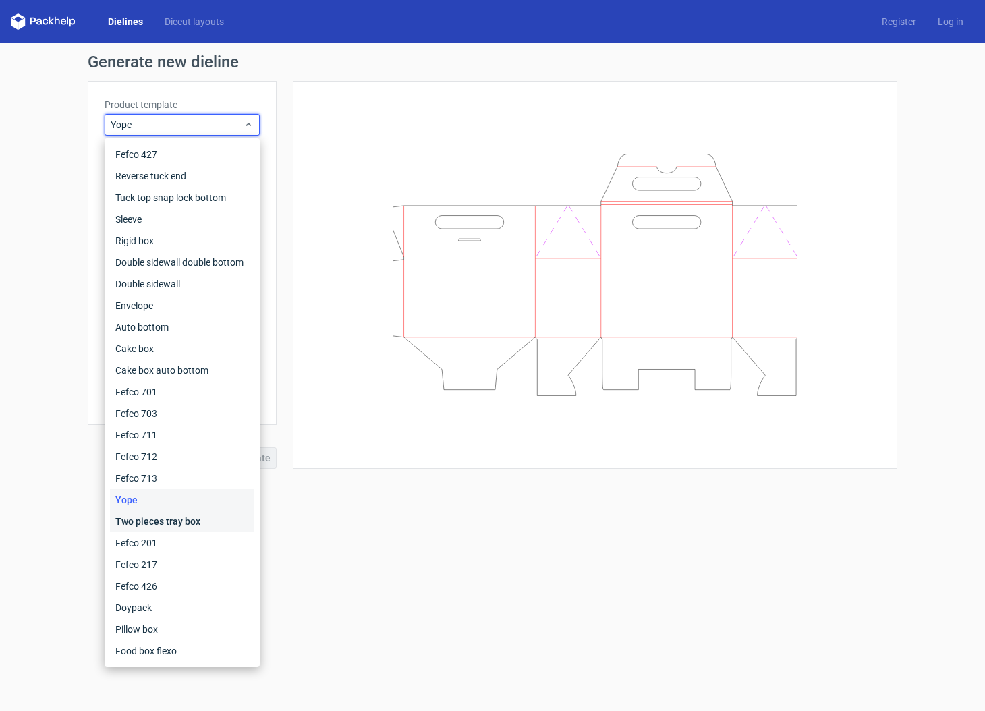
click at [186, 525] on div "Two pieces tray box" at bounding box center [182, 522] width 144 height 22
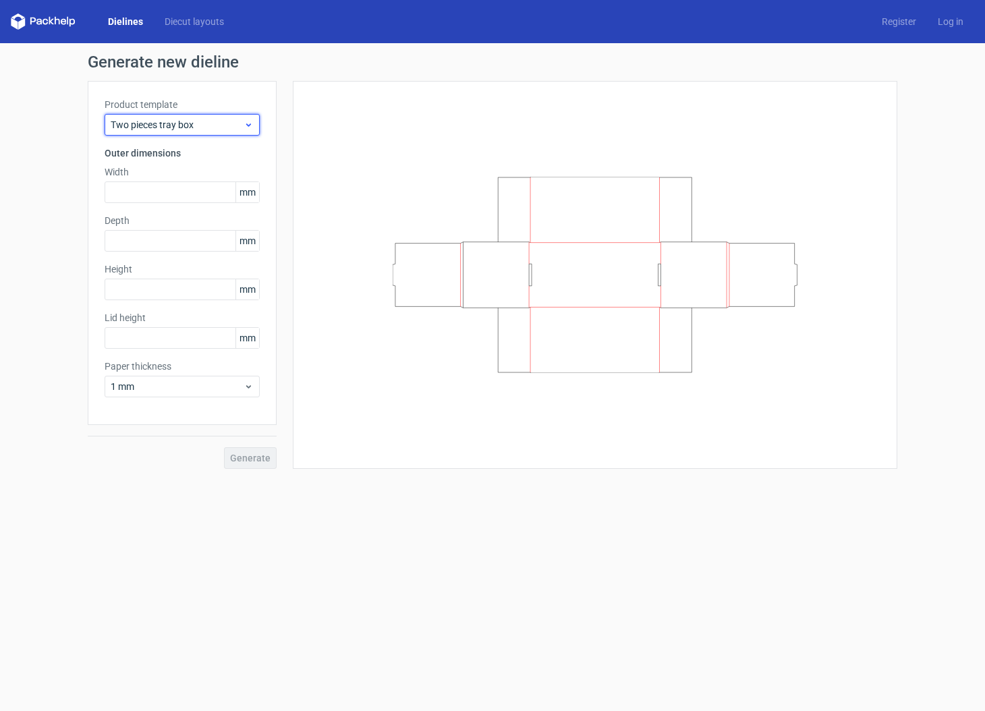
click at [198, 127] on span "Two pieces tray box" at bounding box center [177, 124] width 133 height 13
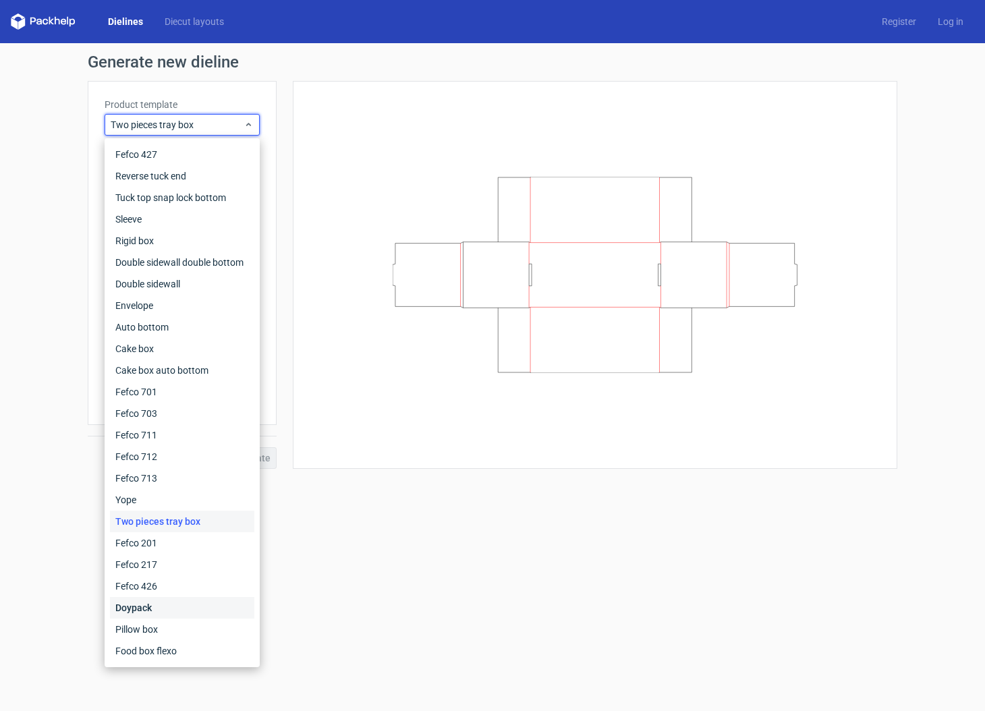
click at [178, 605] on div "Doypack" at bounding box center [182, 608] width 144 height 22
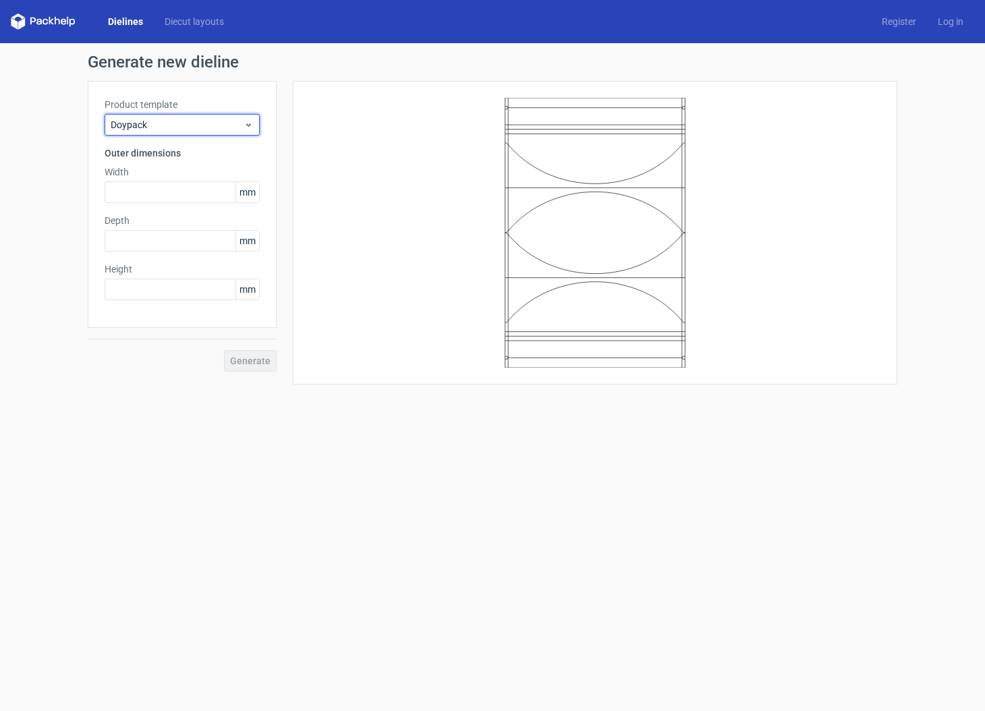
drag, startPoint x: 198, startPoint y: 126, endPoint x: 202, endPoint y: 137, distance: 12.2
click at [198, 126] on span "Doypack" at bounding box center [177, 124] width 133 height 13
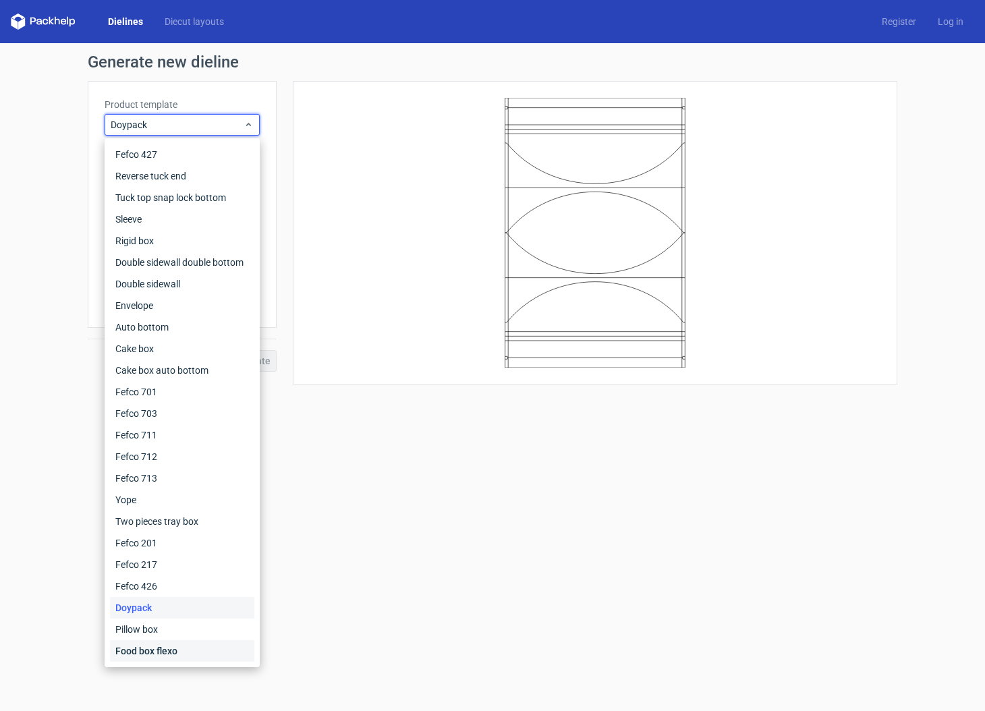
click at [208, 651] on div "Food box flexo" at bounding box center [182, 652] width 144 height 22
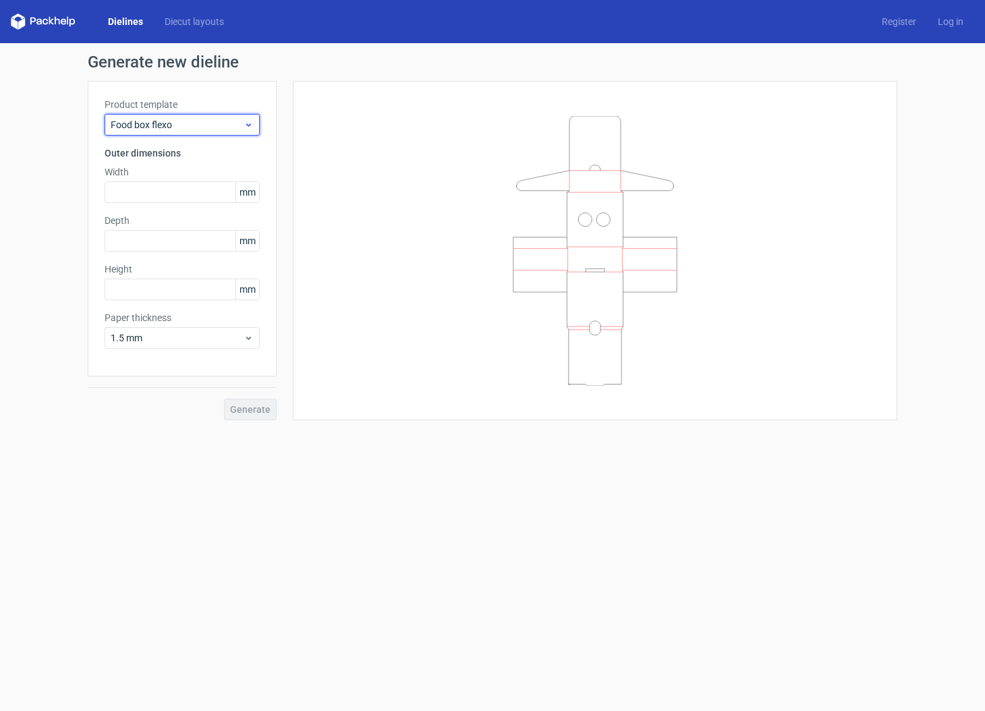
click at [189, 123] on span "Food box flexo" at bounding box center [177, 124] width 133 height 13
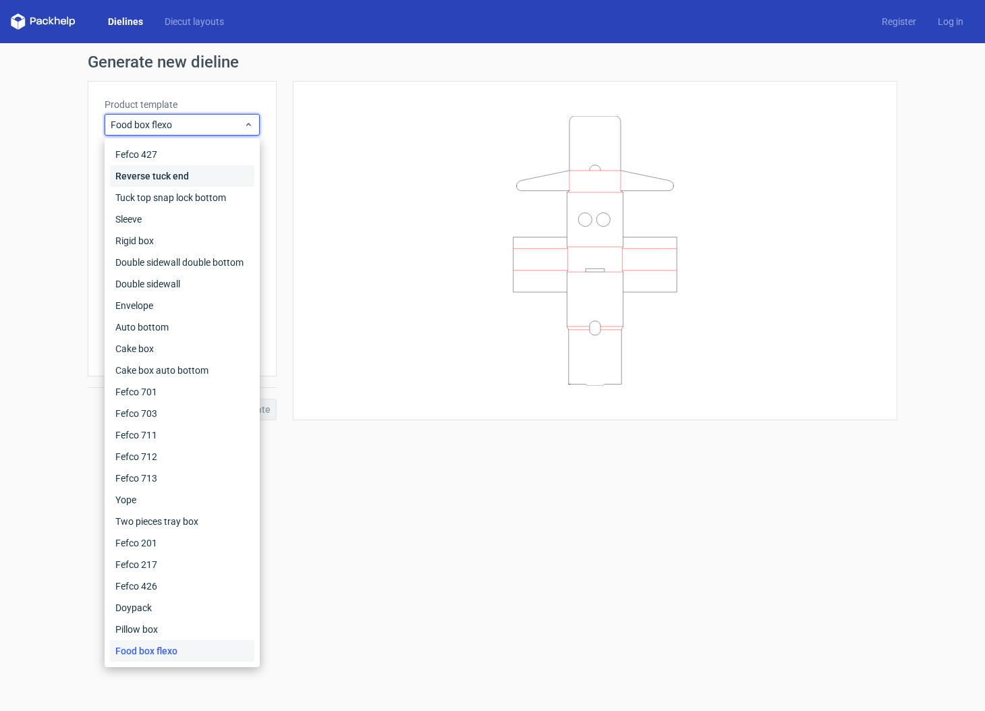
click at [194, 173] on div "Reverse tuck end" at bounding box center [182, 176] width 144 height 22
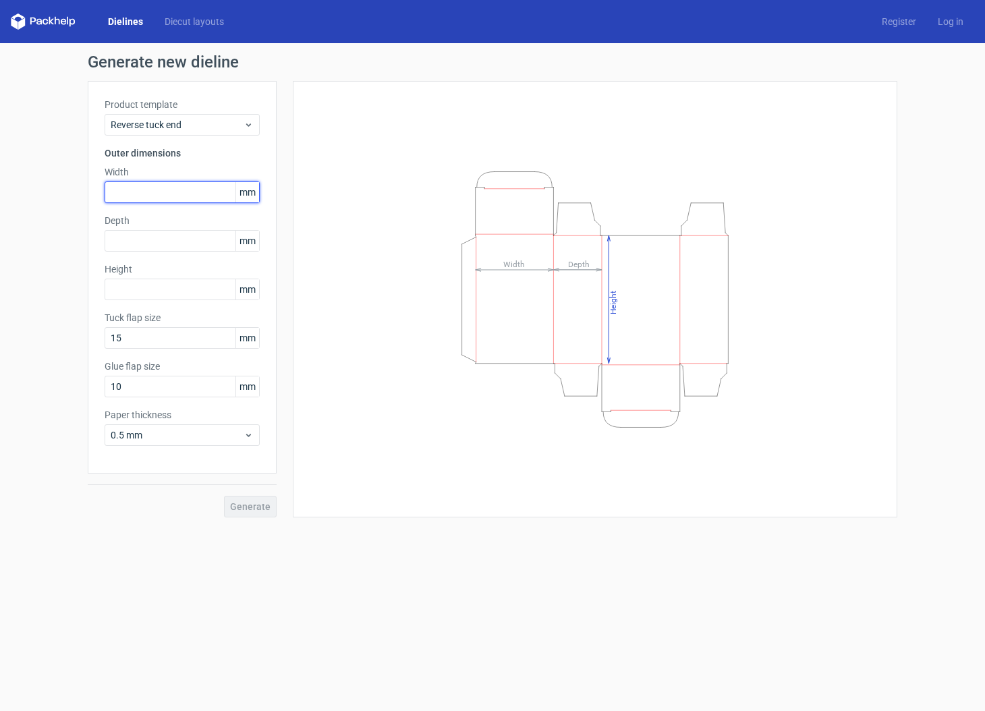
click at [144, 190] on input "text" at bounding box center [182, 193] width 155 height 22
type input "104"
click at [146, 234] on input "text" at bounding box center [182, 241] width 155 height 22
type input "20"
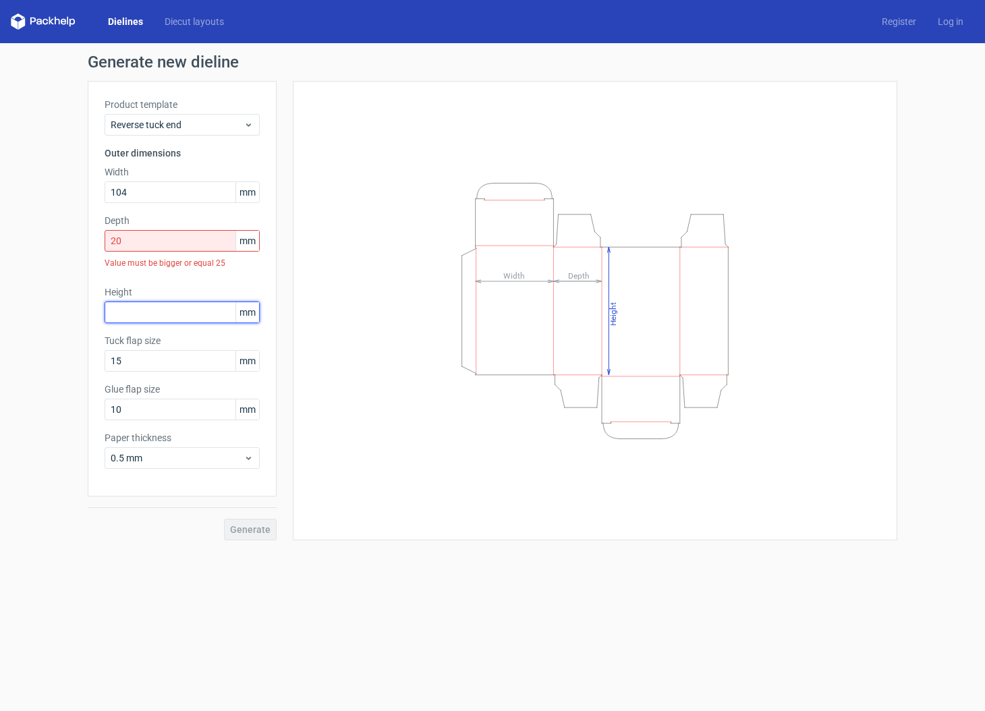
click at [146, 288] on div "Height mm" at bounding box center [182, 305] width 155 height 38
click at [223, 124] on span "Reverse tuck end" at bounding box center [177, 124] width 133 height 13
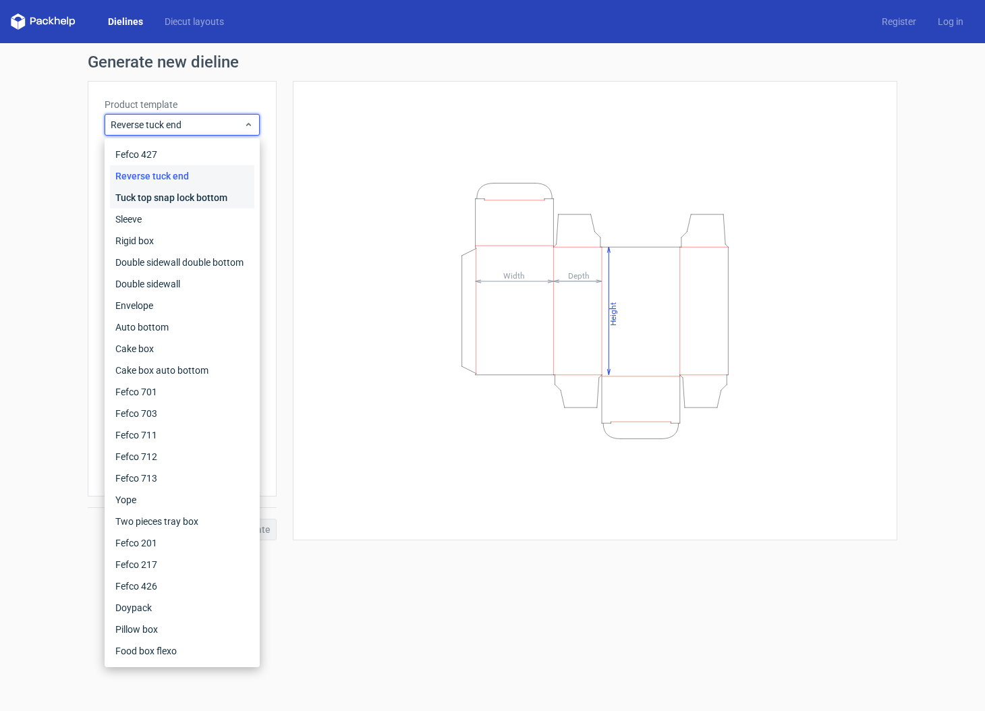
click at [225, 199] on div "Tuck top snap lock bottom" at bounding box center [182, 198] width 144 height 22
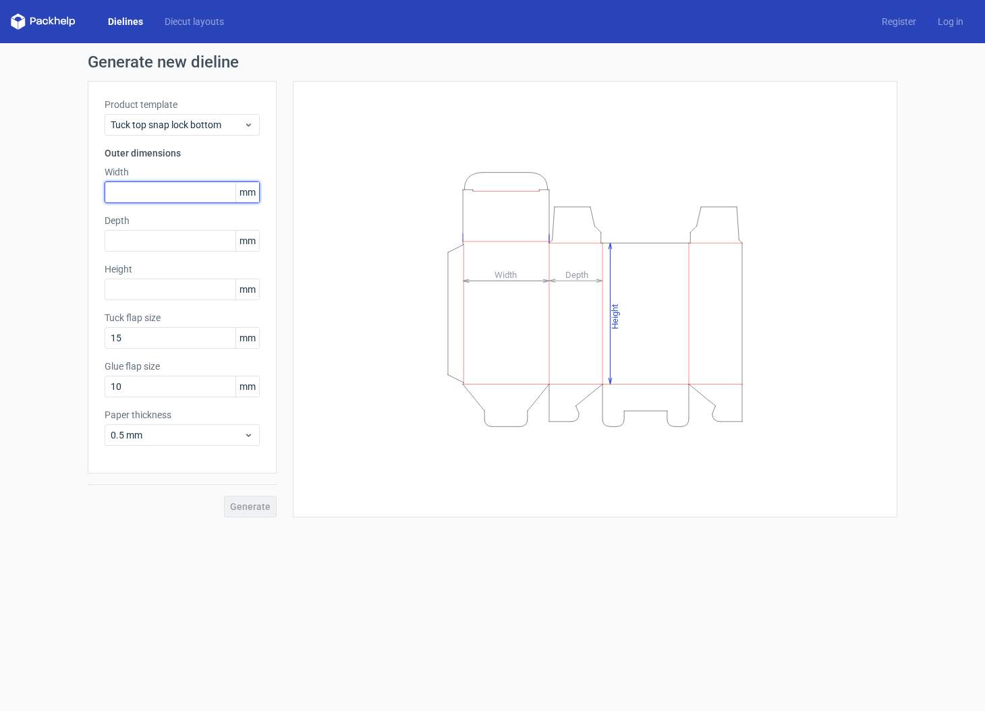
click at [175, 194] on input "text" at bounding box center [182, 193] width 155 height 22
click at [151, 189] on input "text" at bounding box center [182, 193] width 155 height 22
type input "104"
click at [138, 243] on input "text" at bounding box center [182, 241] width 155 height 22
type input "25"
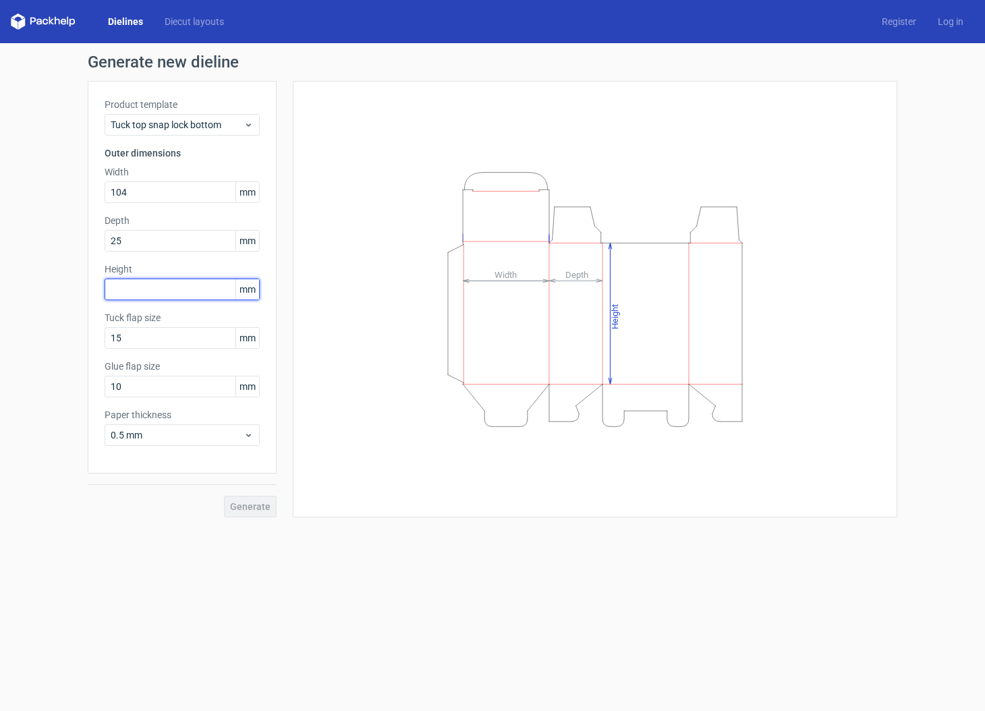
click at [139, 288] on input "text" at bounding box center [182, 290] width 155 height 22
type input "135"
drag, startPoint x: 165, startPoint y: 502, endPoint x: 211, endPoint y: 505, distance: 46.0
click at [165, 502] on div "Generate" at bounding box center [182, 496] width 189 height 44
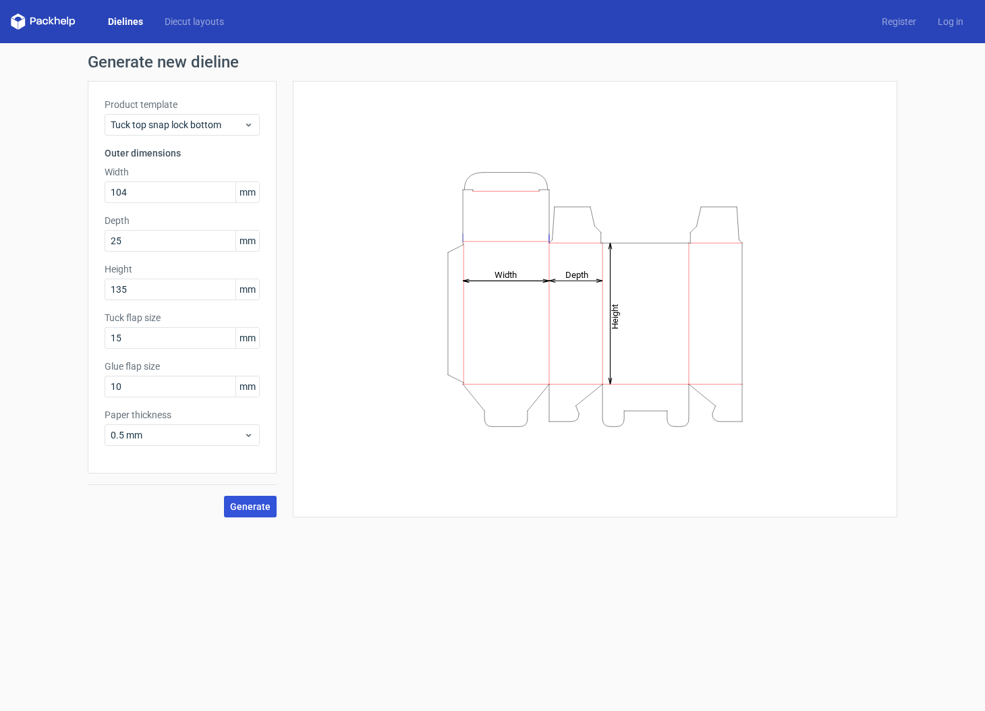
click at [254, 509] on span "Generate" at bounding box center [250, 506] width 40 height 9
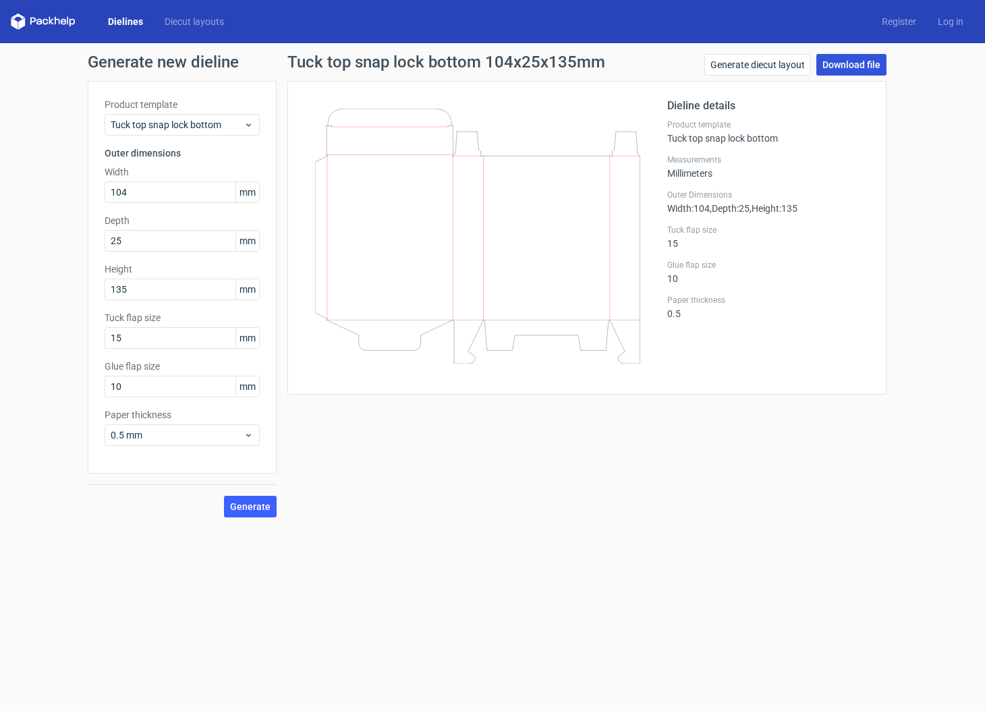
click at [852, 65] on link "Download file" at bounding box center [852, 65] width 70 height 22
click at [897, 24] on link "Register" at bounding box center [899, 21] width 56 height 13
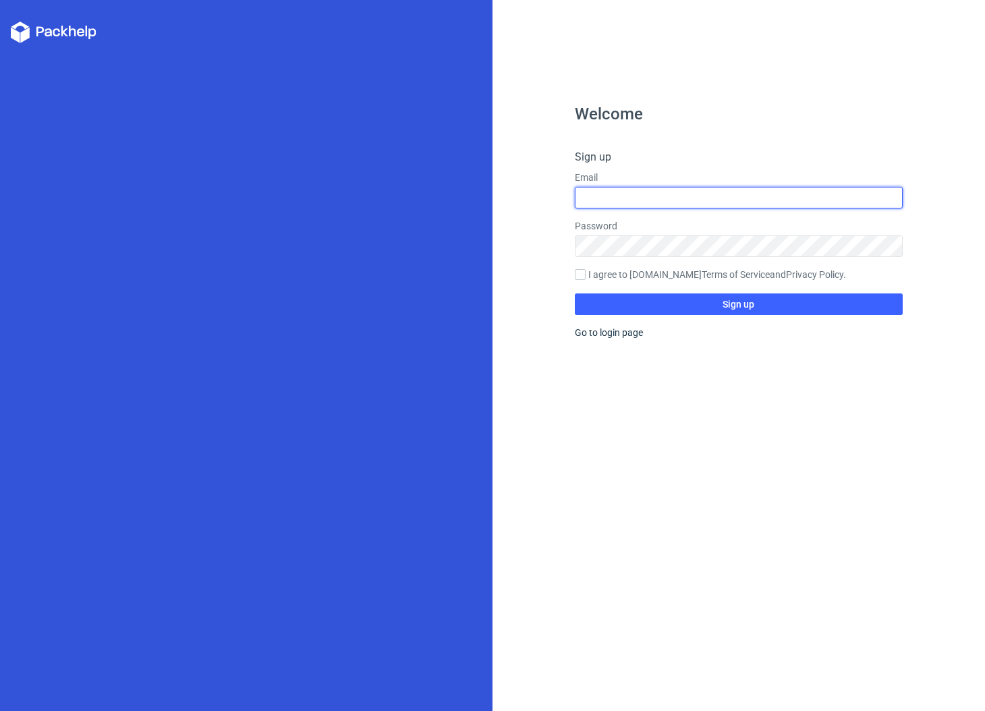
click at [630, 201] on input "text" at bounding box center [739, 198] width 329 height 22
type input "michelle@activated.co"
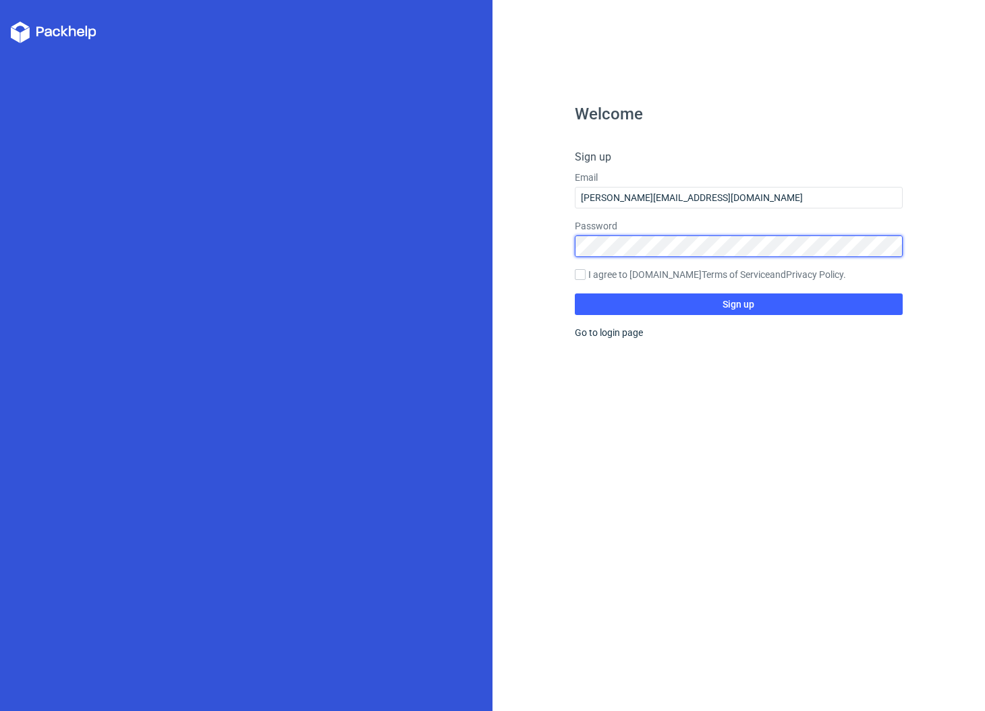
drag, startPoint x: 891, startPoint y: 247, endPoint x: 889, endPoint y: 259, distance: 11.7
click at [903, 246] on div at bounding box center [903, 246] width 0 height 0
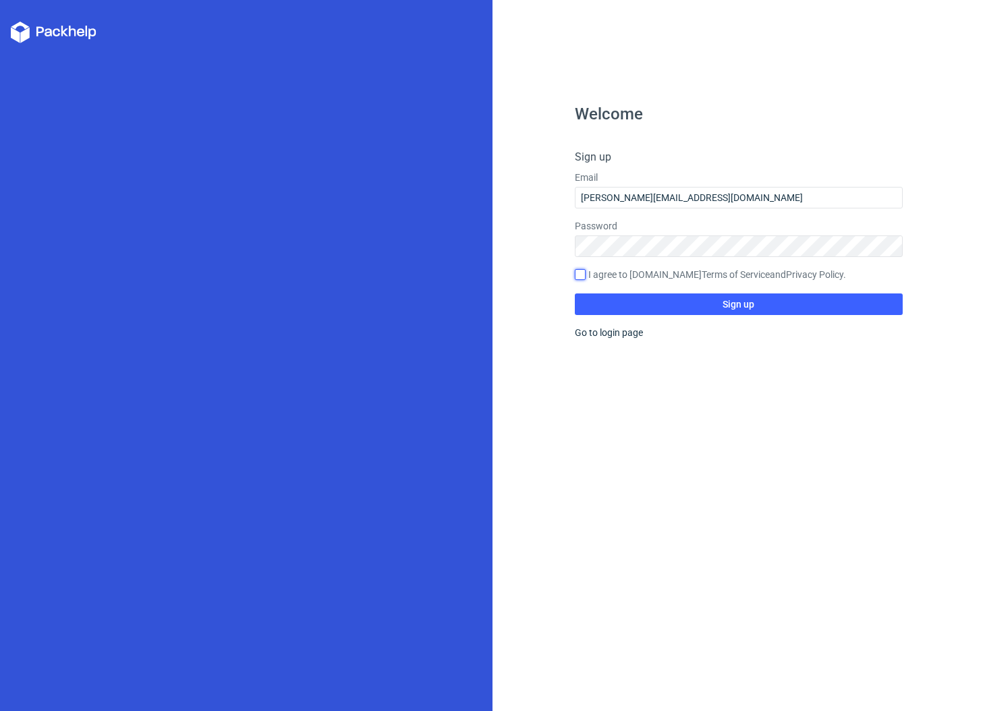
drag, startPoint x: 584, startPoint y: 277, endPoint x: 582, endPoint y: 288, distance: 10.9
click at [583, 277] on input "I agree to Packhelp.com Terms of Service and Privacy Policy ." at bounding box center [580, 274] width 11 height 11
checkbox input "true"
click at [632, 306] on button "Sign up" at bounding box center [739, 305] width 329 height 22
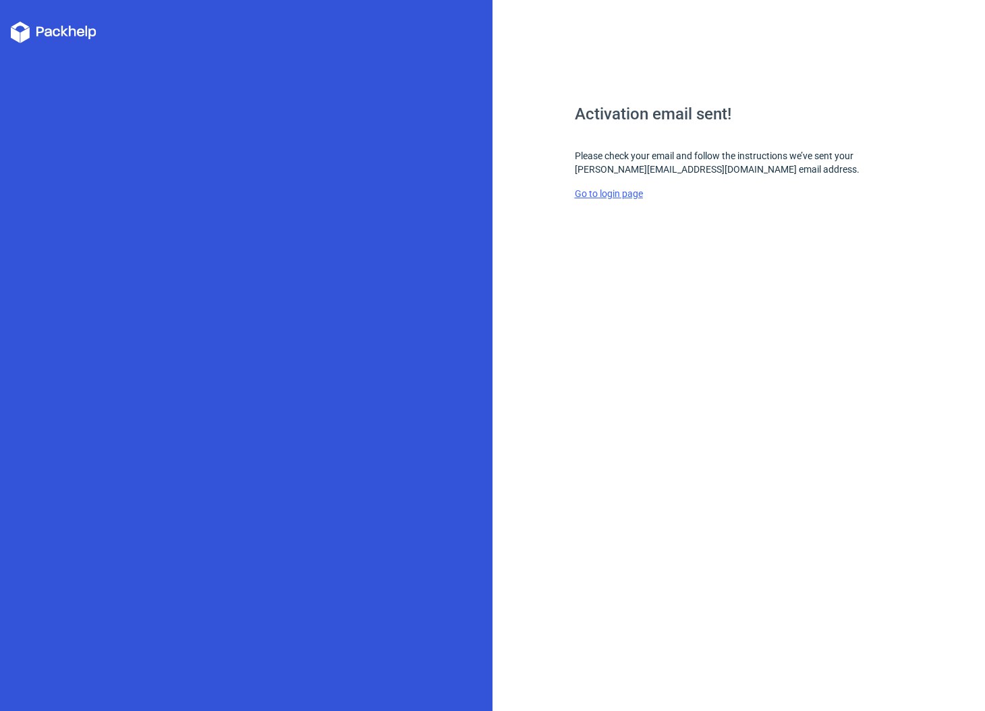
click at [610, 193] on link "Go to login page" at bounding box center [609, 193] width 68 height 11
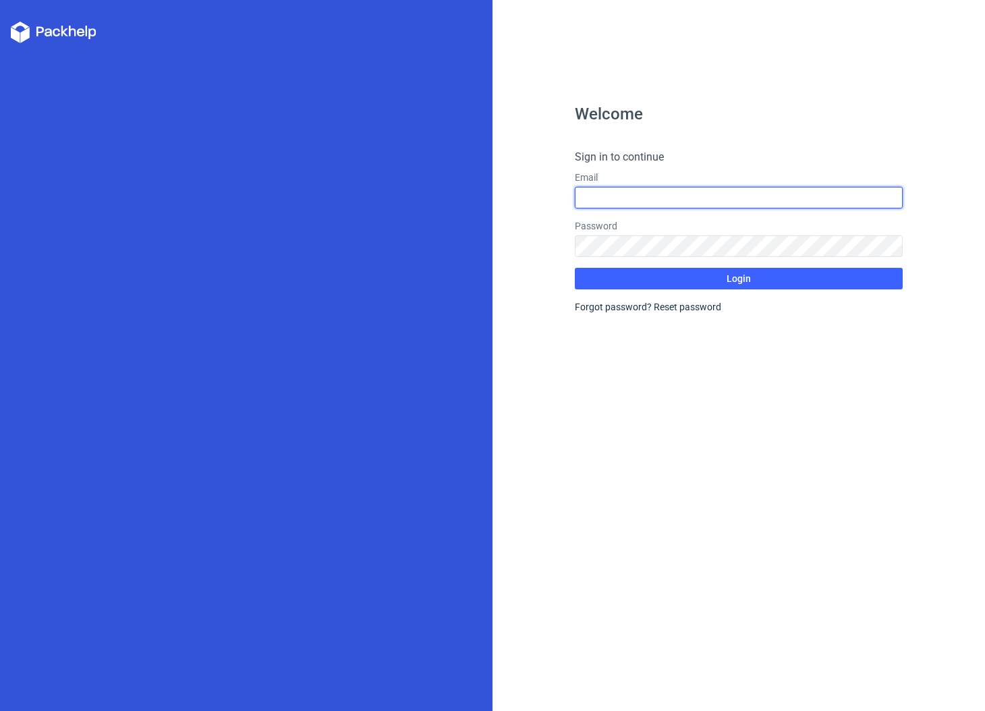
type input "michelle@activated.co"
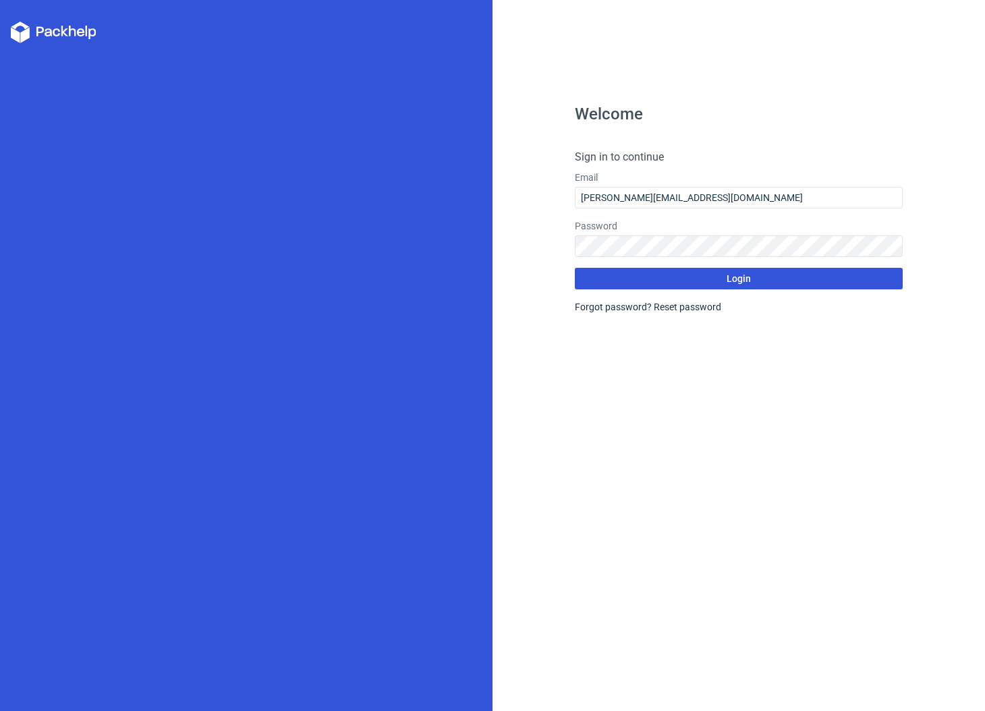
click at [740, 278] on span "Login" at bounding box center [739, 278] width 24 height 9
click at [59, 39] on icon at bounding box center [54, 33] width 86 height 22
click at [61, 31] on icon at bounding box center [54, 33] width 86 height 22
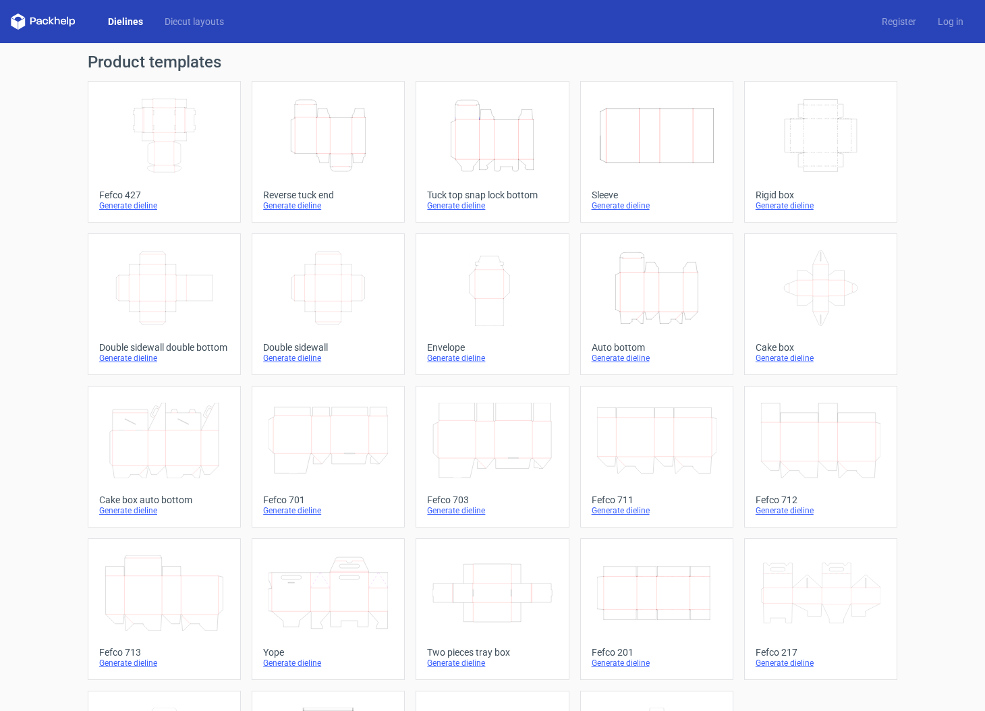
click at [469, 204] on div "Generate dieline" at bounding box center [492, 205] width 130 height 11
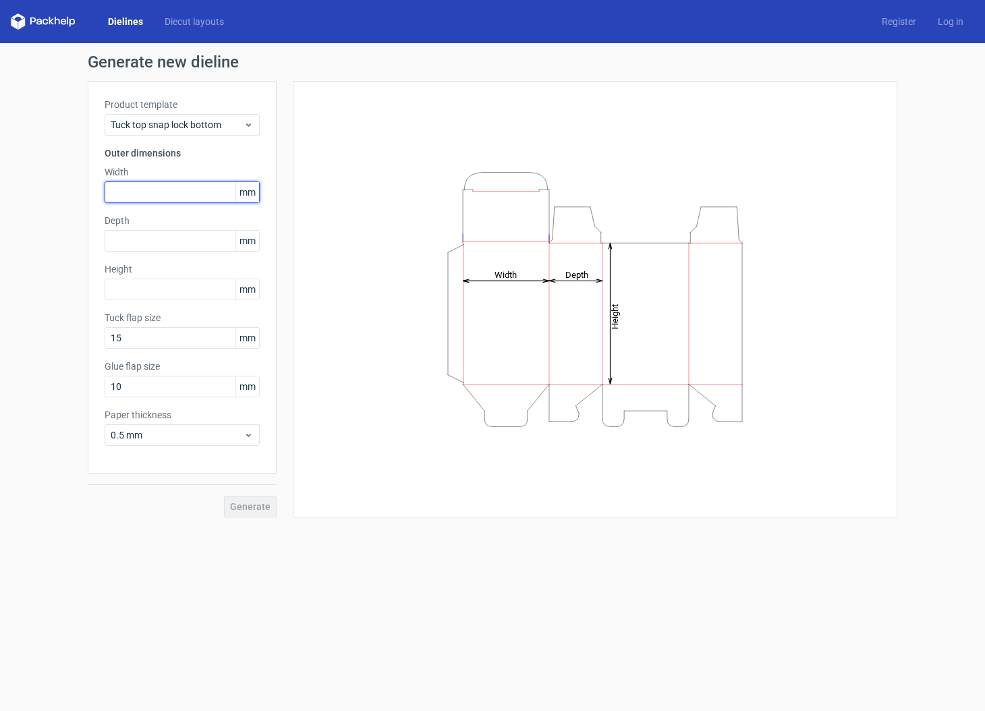
click at [155, 189] on input "text" at bounding box center [182, 193] width 155 height 22
type input "104"
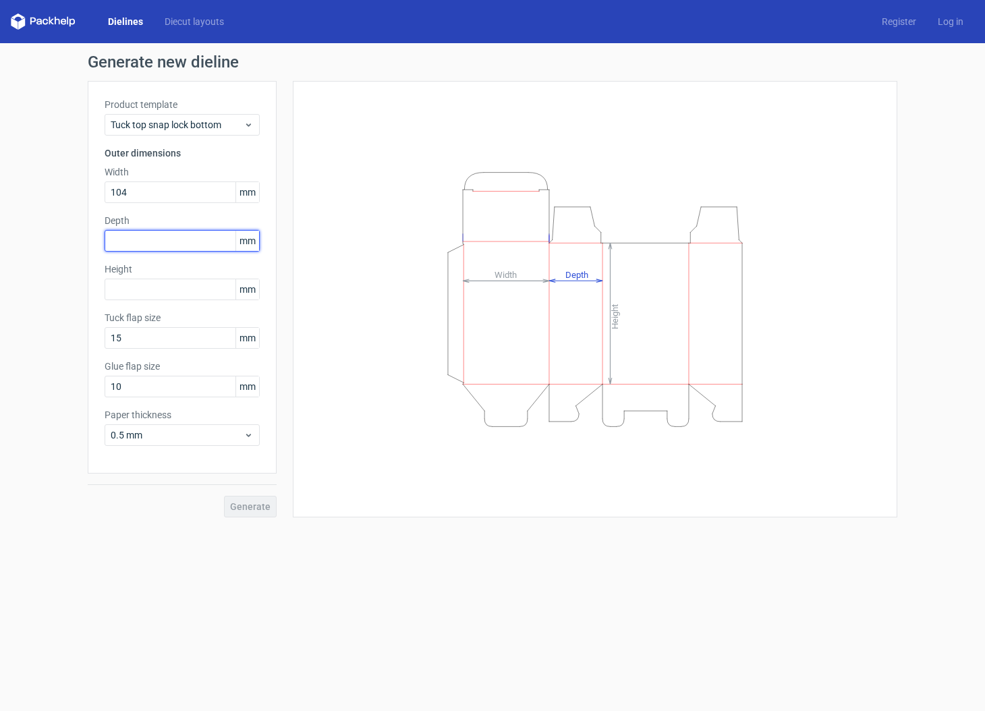
click at [166, 238] on input "text" at bounding box center [182, 241] width 155 height 22
type input "25"
click at [161, 290] on input "text" at bounding box center [182, 290] width 155 height 22
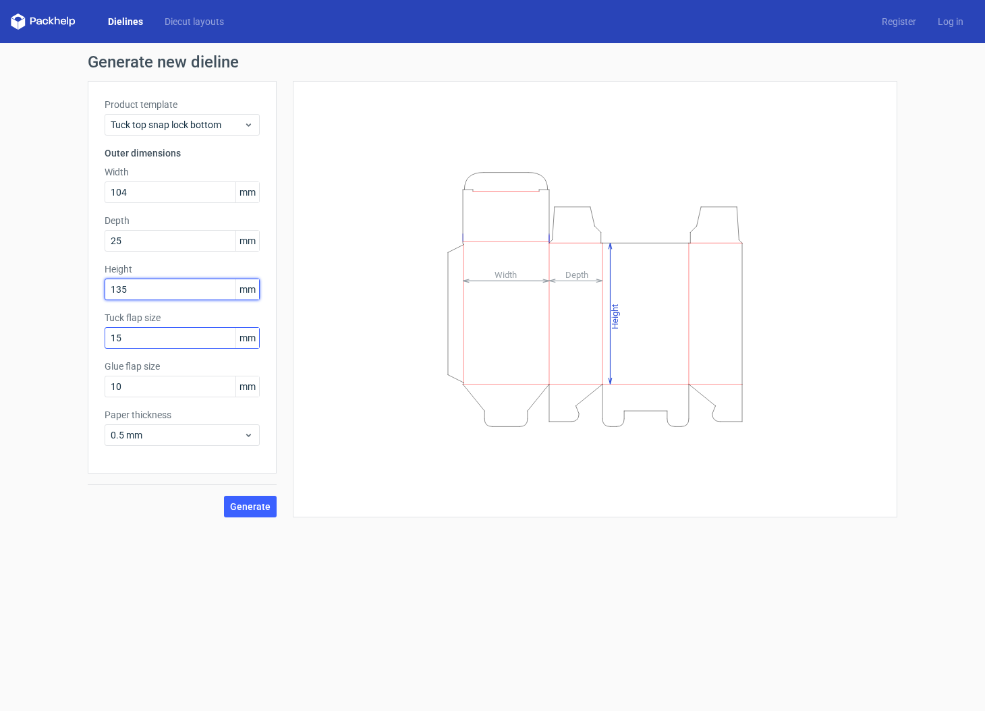
type input "135"
drag, startPoint x: 173, startPoint y: 338, endPoint x: 177, endPoint y: 360, distance: 21.9
click at [173, 338] on input "15" at bounding box center [182, 338] width 155 height 22
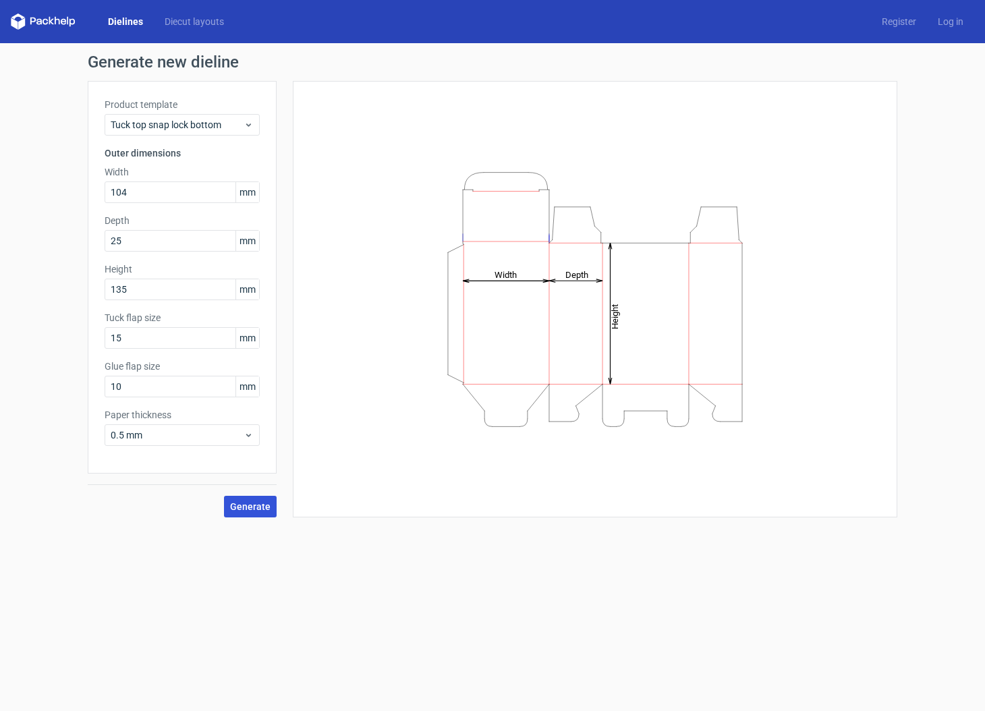
click at [258, 510] on span "Generate" at bounding box center [250, 506] width 40 height 9
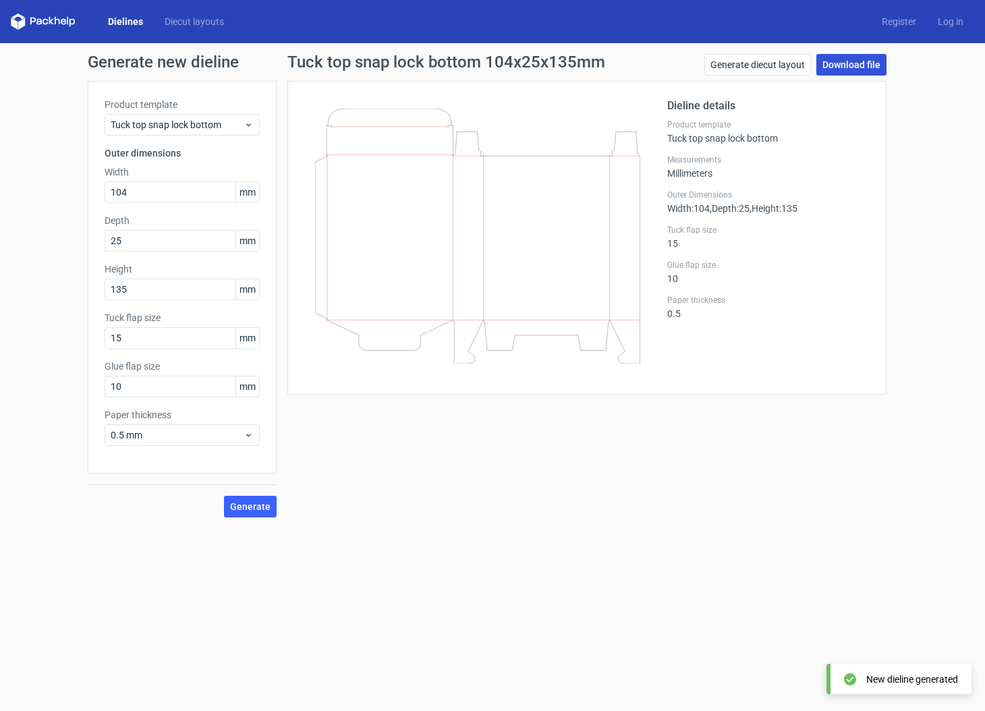
click at [841, 65] on link "Download file" at bounding box center [852, 65] width 70 height 22
click at [738, 67] on link "Generate diecut layout" at bounding box center [758, 65] width 107 height 22
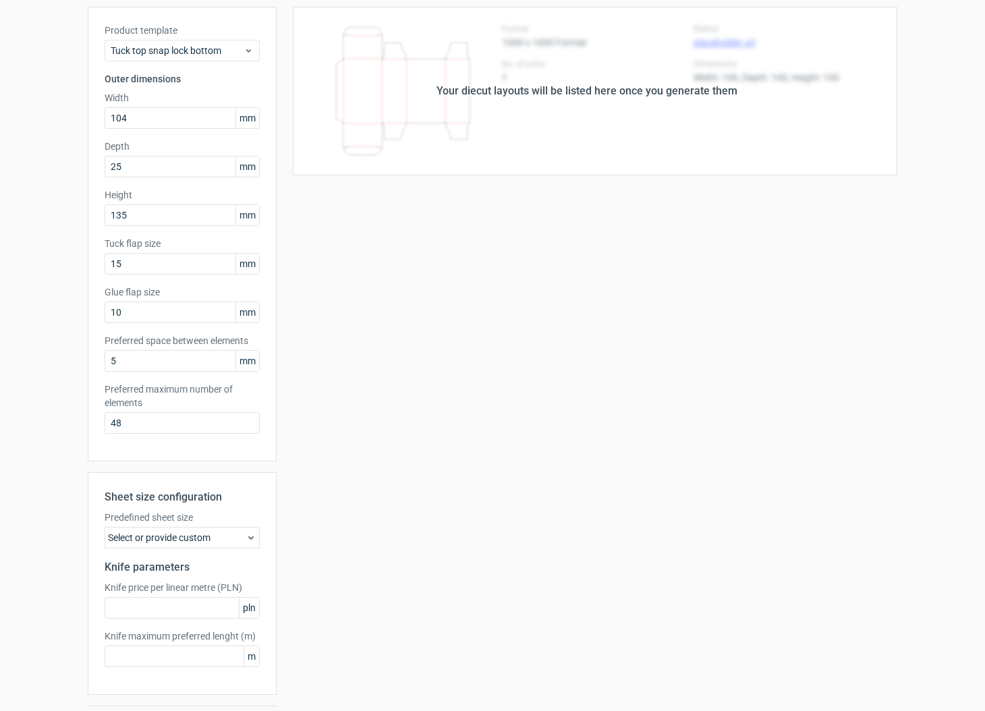
scroll to position [113, 0]
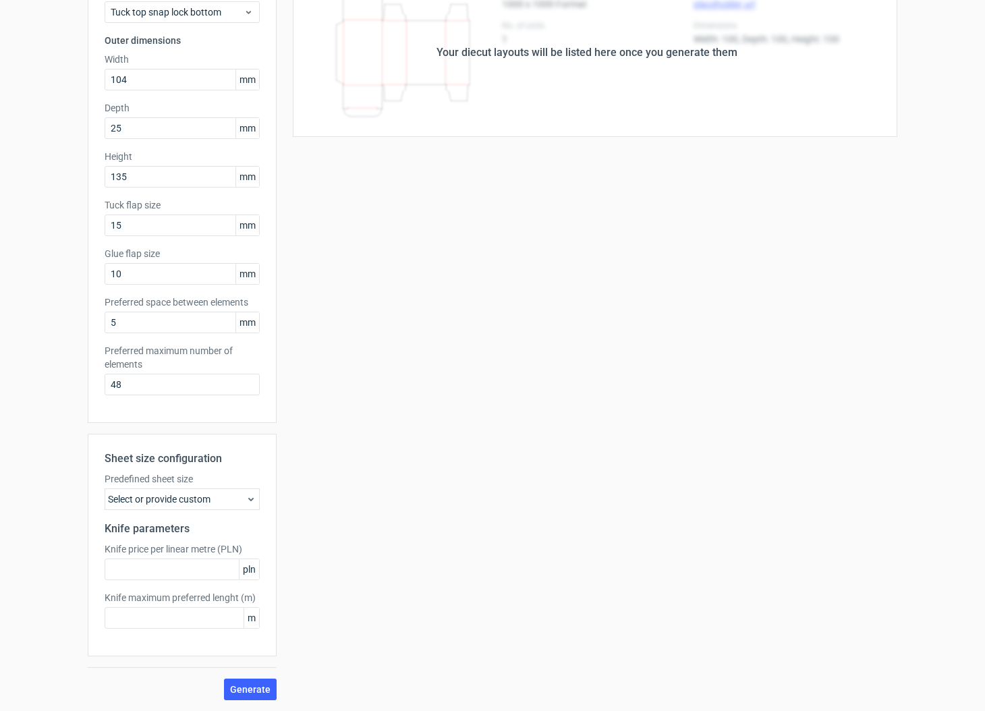
click at [238, 498] on div "Select or provide custom" at bounding box center [182, 500] width 155 height 22
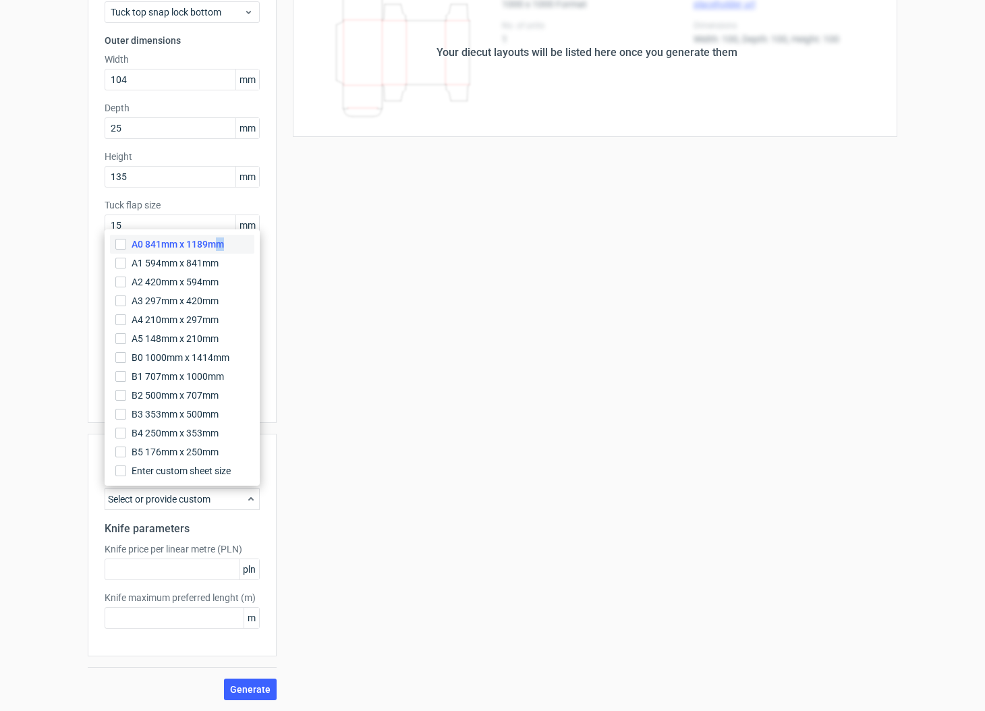
click at [221, 246] on span "A0 841mm x 1189mm" at bounding box center [178, 244] width 92 height 13
click at [126, 246] on input "A0 841mm x 1189mm" at bounding box center [120, 244] width 11 height 11
click at [271, 691] on button "Generate" at bounding box center [250, 690] width 53 height 22
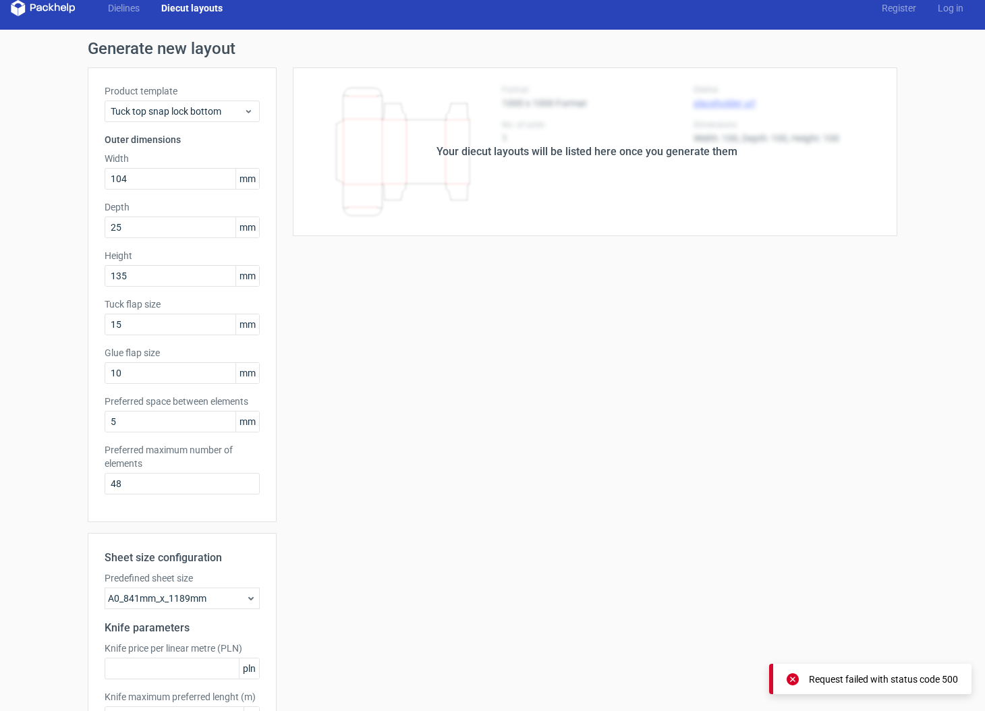
scroll to position [0, 0]
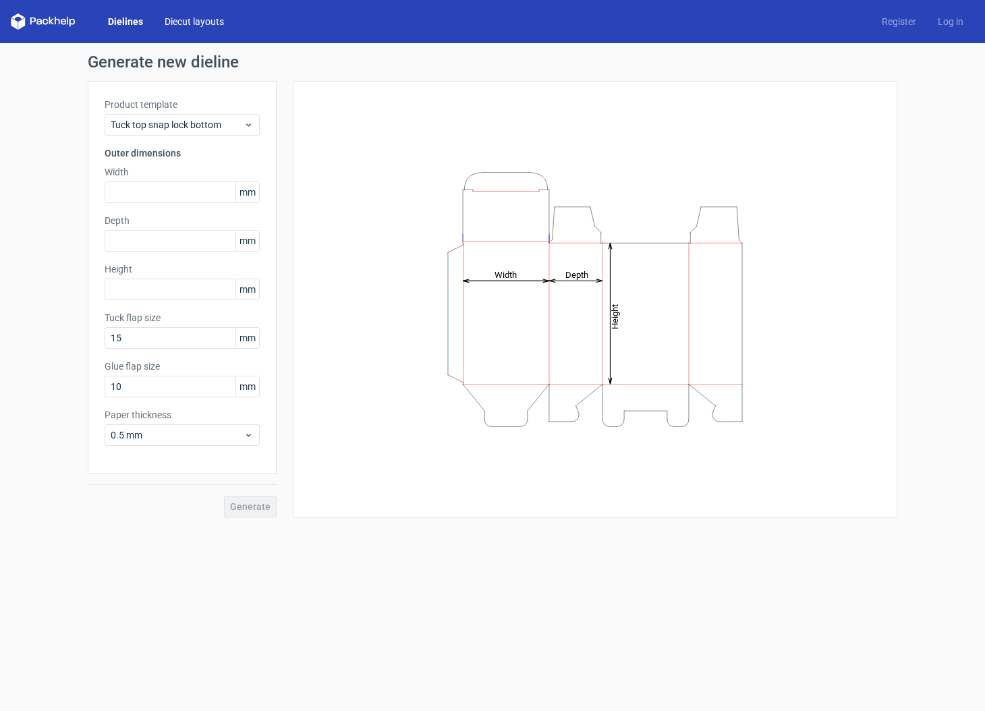
click at [211, 24] on link "Diecut layouts" at bounding box center [194, 21] width 81 height 13
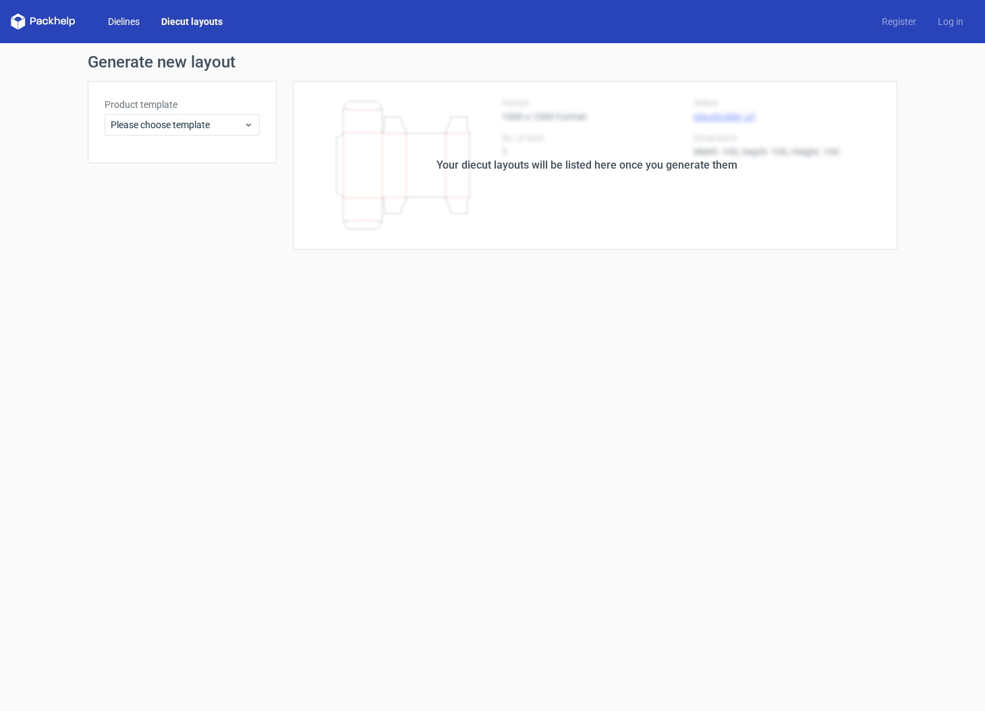
click at [130, 23] on link "Dielines" at bounding box center [123, 21] width 53 height 13
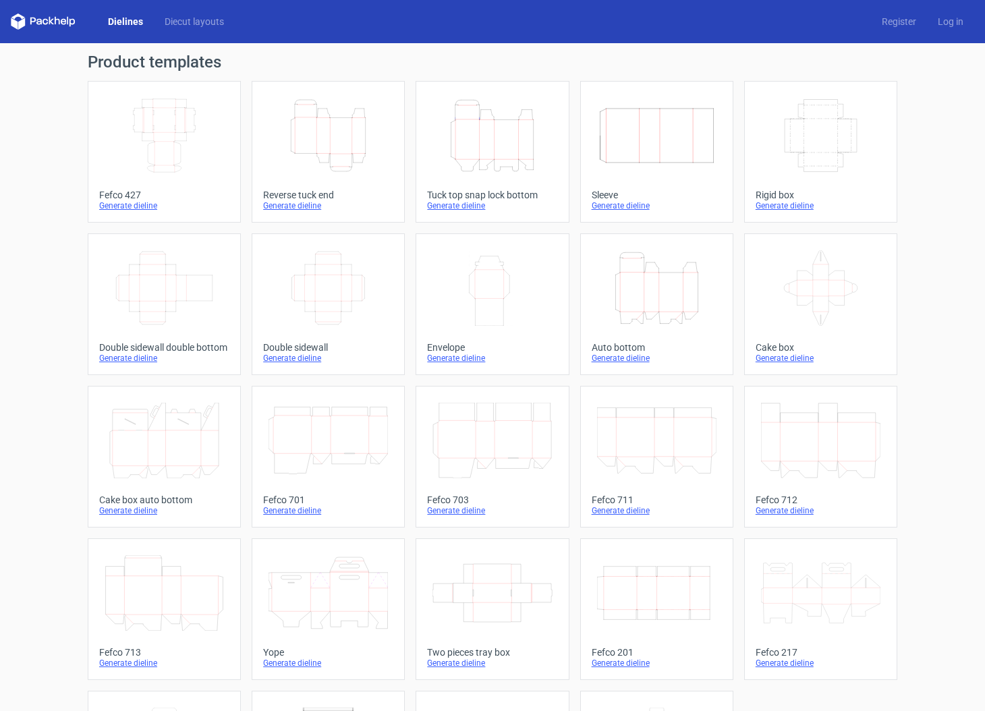
click at [452, 207] on div "Generate dieline" at bounding box center [492, 205] width 130 height 11
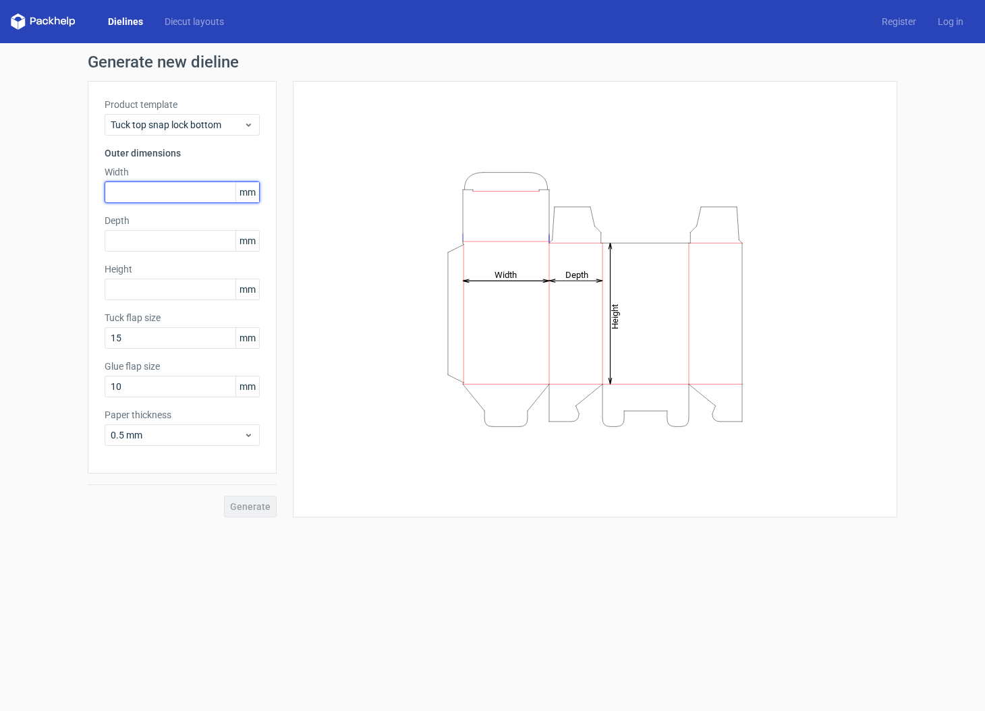
click at [165, 185] on input "text" at bounding box center [182, 193] width 155 height 22
type input "104"
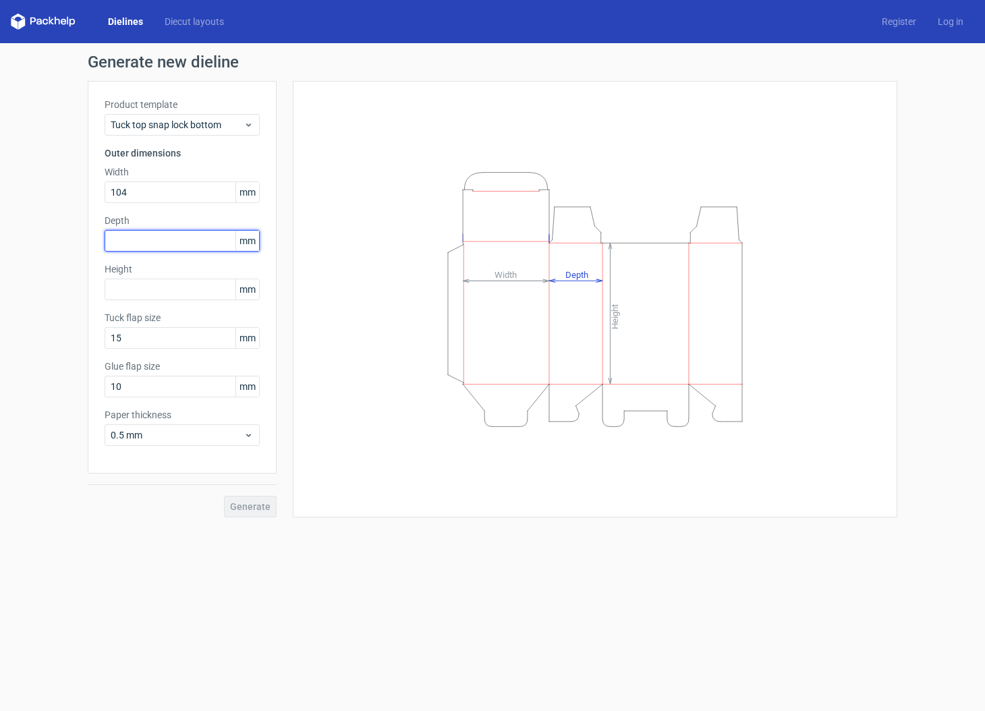
click at [177, 243] on input "text" at bounding box center [182, 241] width 155 height 22
type input "20"
click at [170, 290] on div "Height mm" at bounding box center [182, 282] width 155 height 38
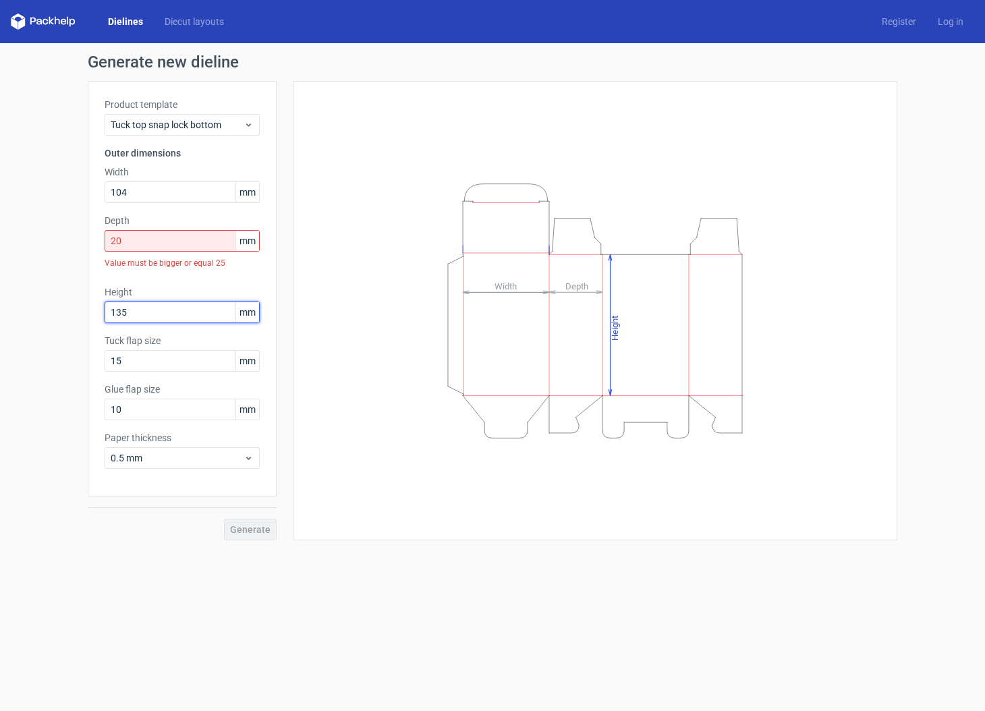
type input "135"
drag, startPoint x: 114, startPoint y: 238, endPoint x: 72, endPoint y: 240, distance: 42.6
click at [84, 239] on div "Generate new dieline Product template Tuck top snap lock bottom Outer dimension…" at bounding box center [492, 297] width 985 height 508
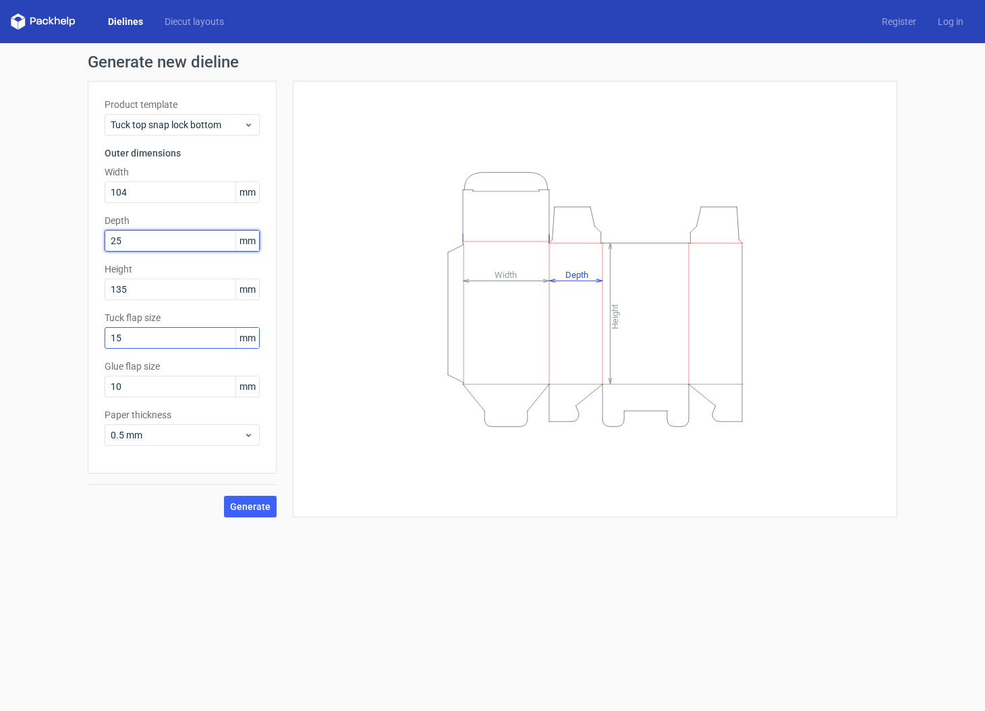
type input "25"
click at [165, 342] on input "15" at bounding box center [182, 338] width 155 height 22
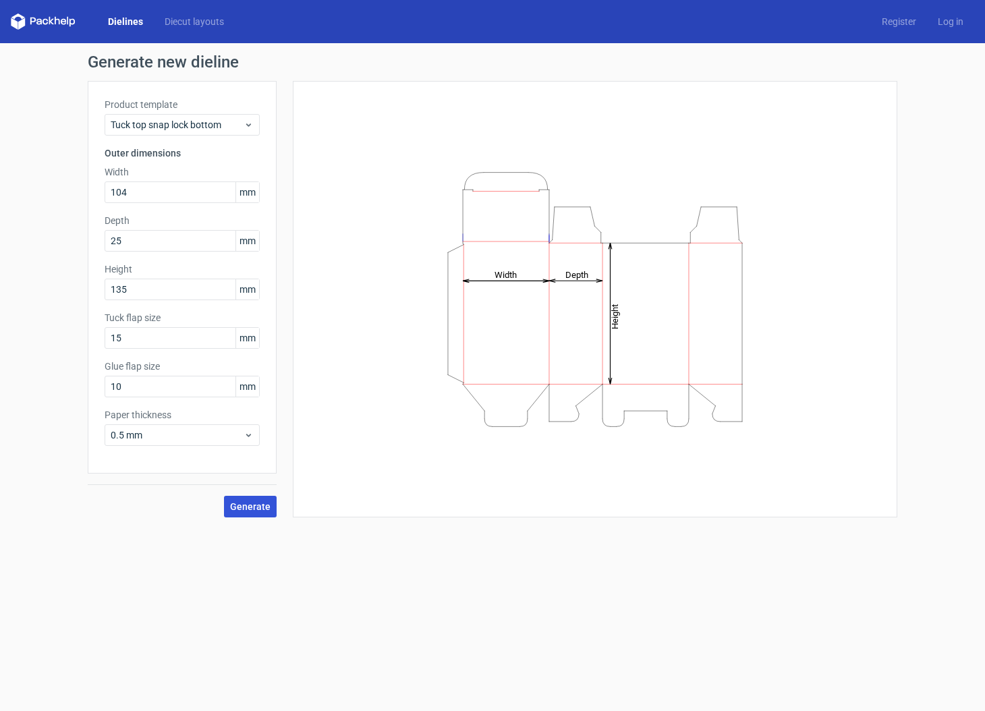
click at [249, 509] on span "Generate" at bounding box center [250, 506] width 40 height 9
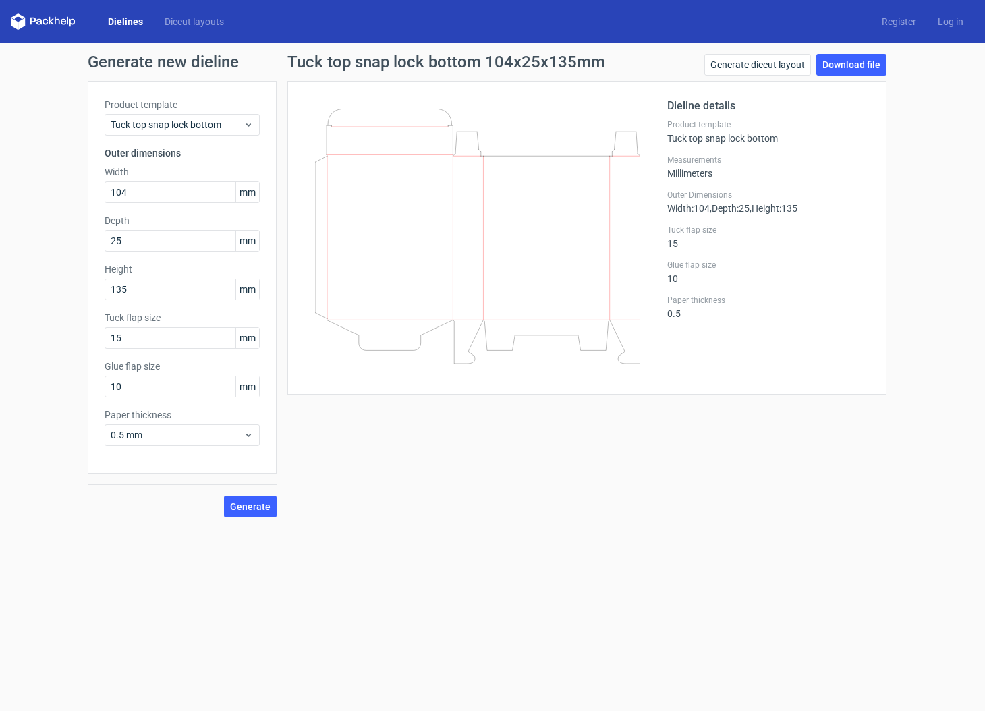
click at [263, 627] on form "Generate new dieline Product template Tuck top snap lock bottom Outer dimension…" at bounding box center [492, 377] width 985 height 668
